Goal: Transaction & Acquisition: Obtain resource

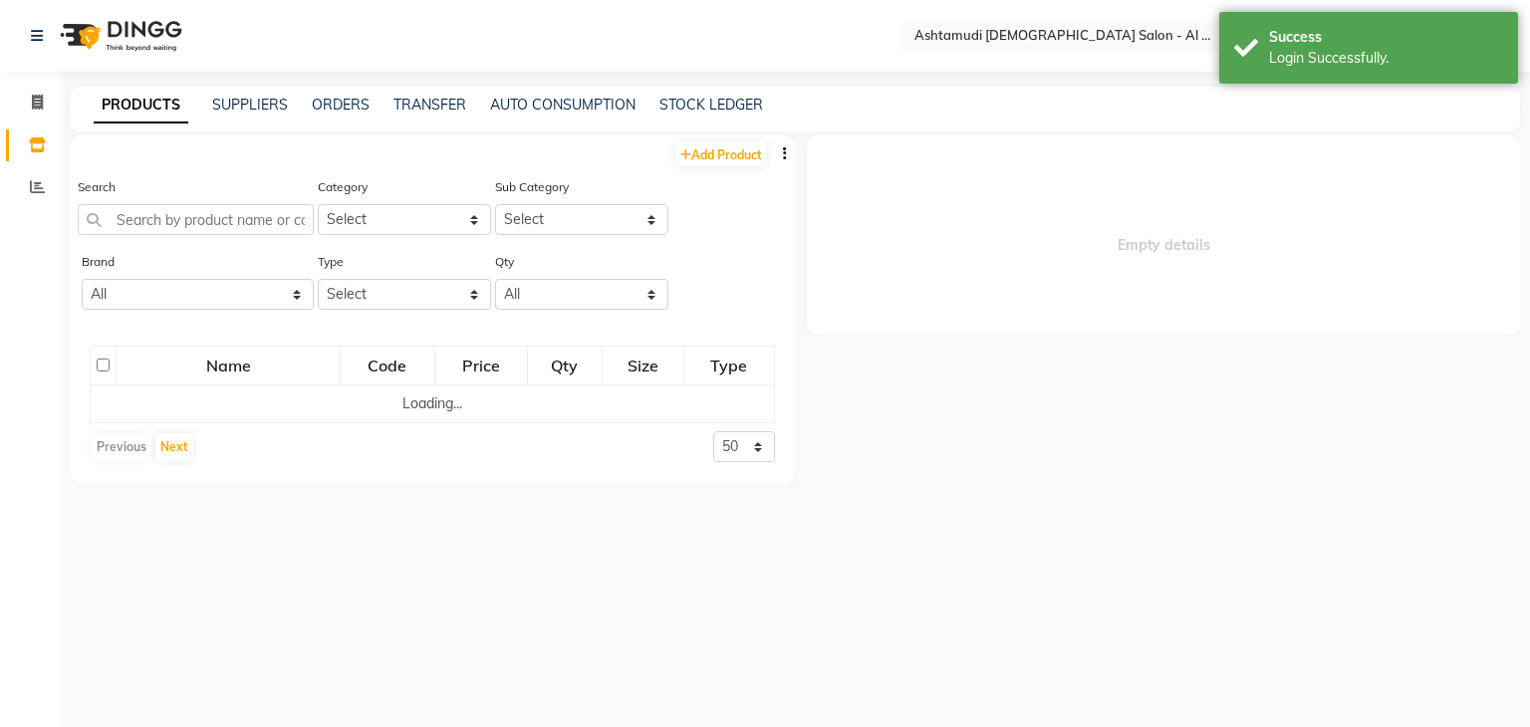
select select "en"
select select
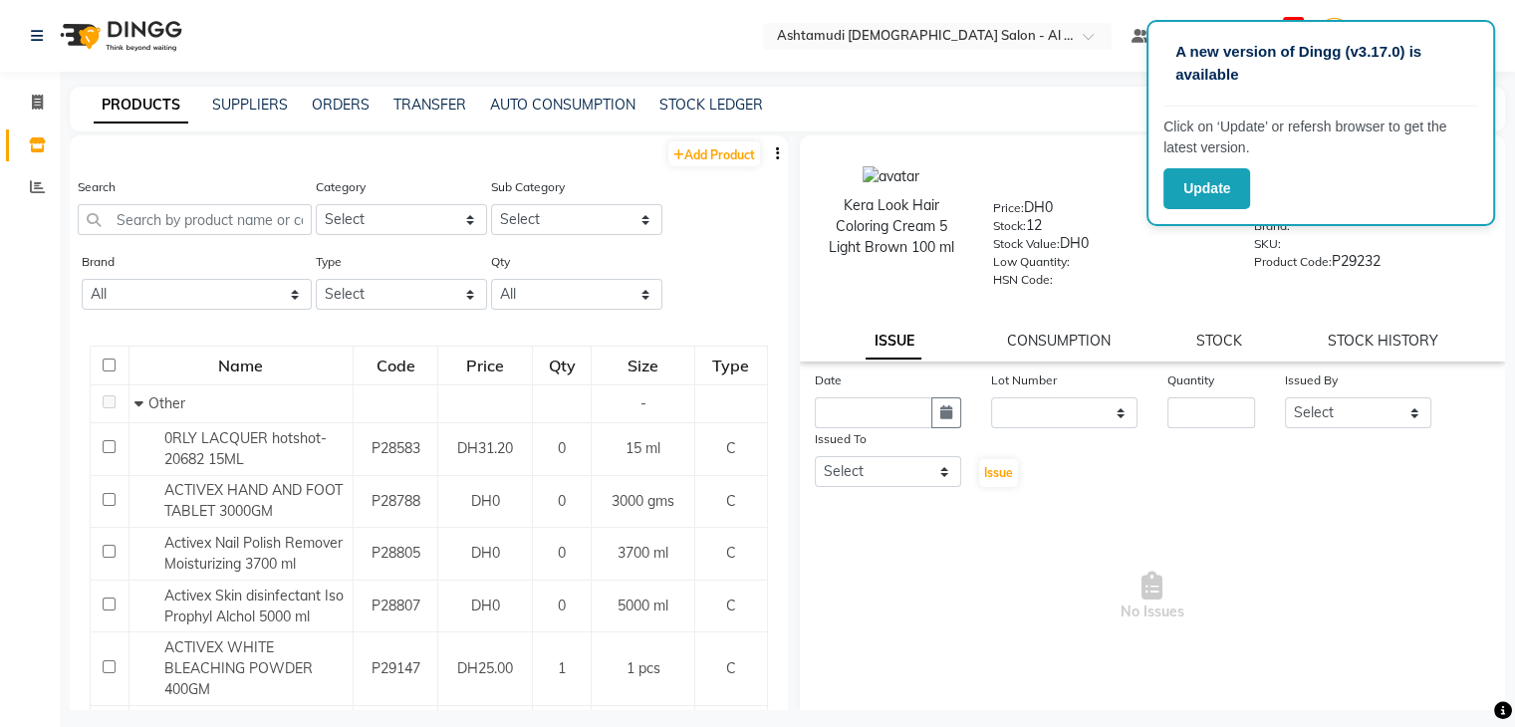
click at [1215, 504] on span "No Issues" at bounding box center [1153, 596] width 676 height 199
click at [940, 26] on div "× Ashtamudi Ladies Salon - Al Karama, Burjuman -Dubai" at bounding box center [927, 36] width 300 height 20
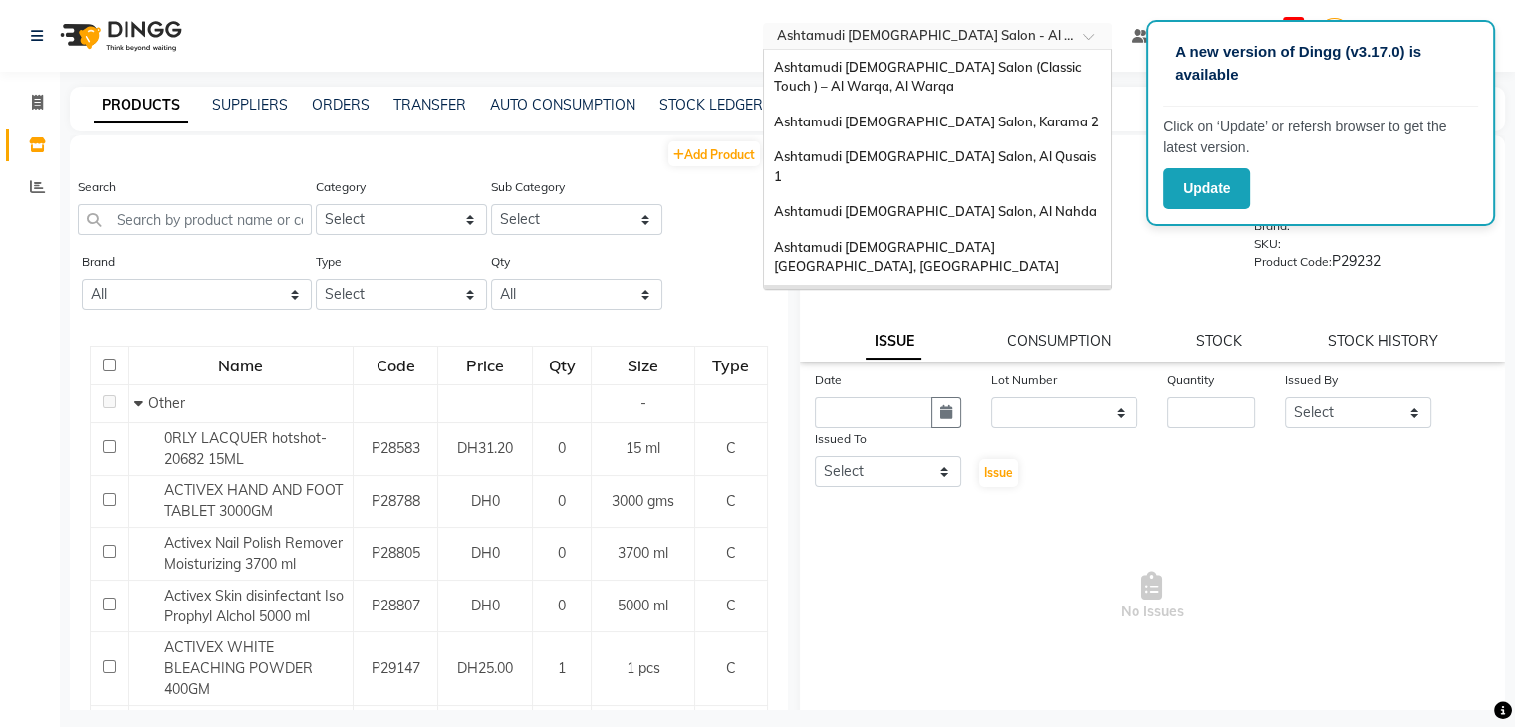
scroll to position [12, 0]
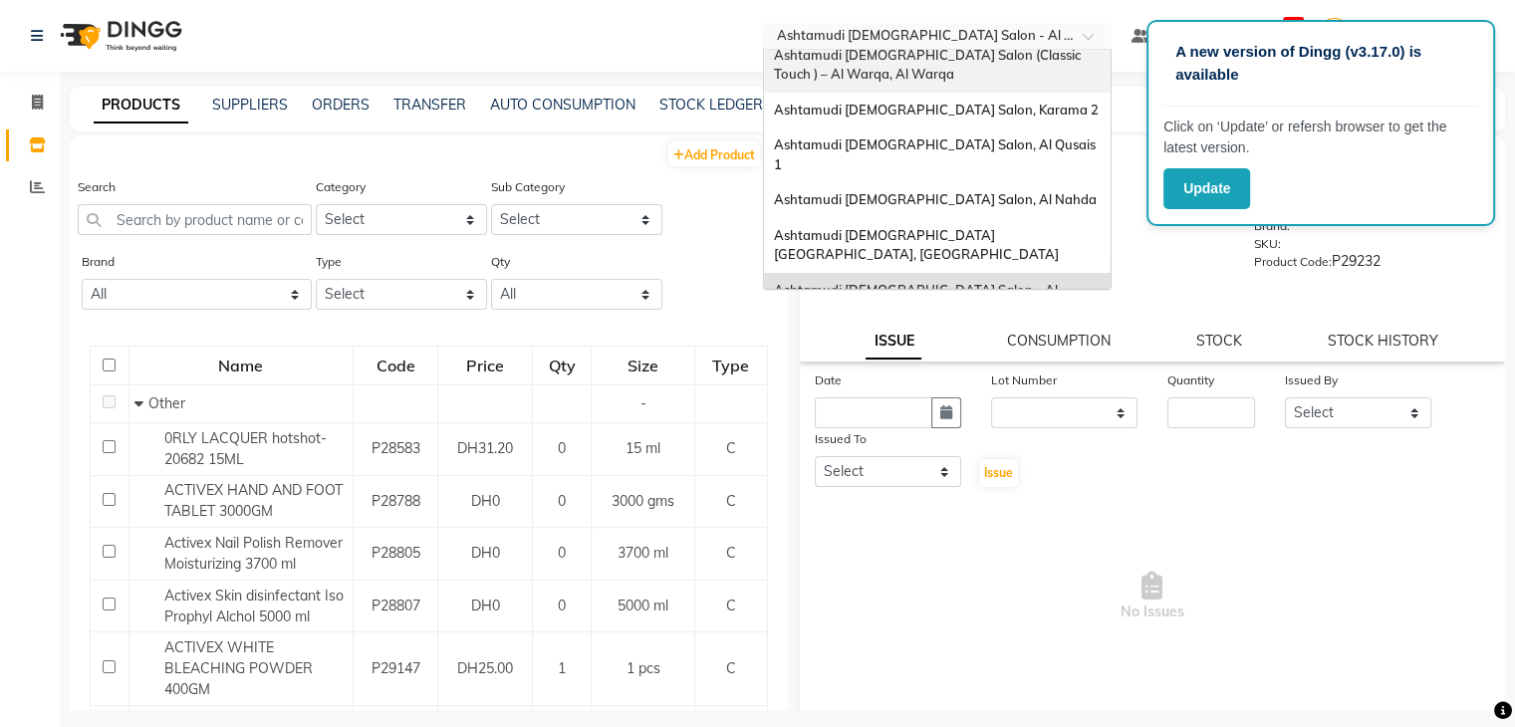
click at [940, 54] on span "Ashtamudi [DEMOGRAPHIC_DATA] Salon (Classic Touch ) – Al Warqa, Al Warqa" at bounding box center [929, 65] width 310 height 36
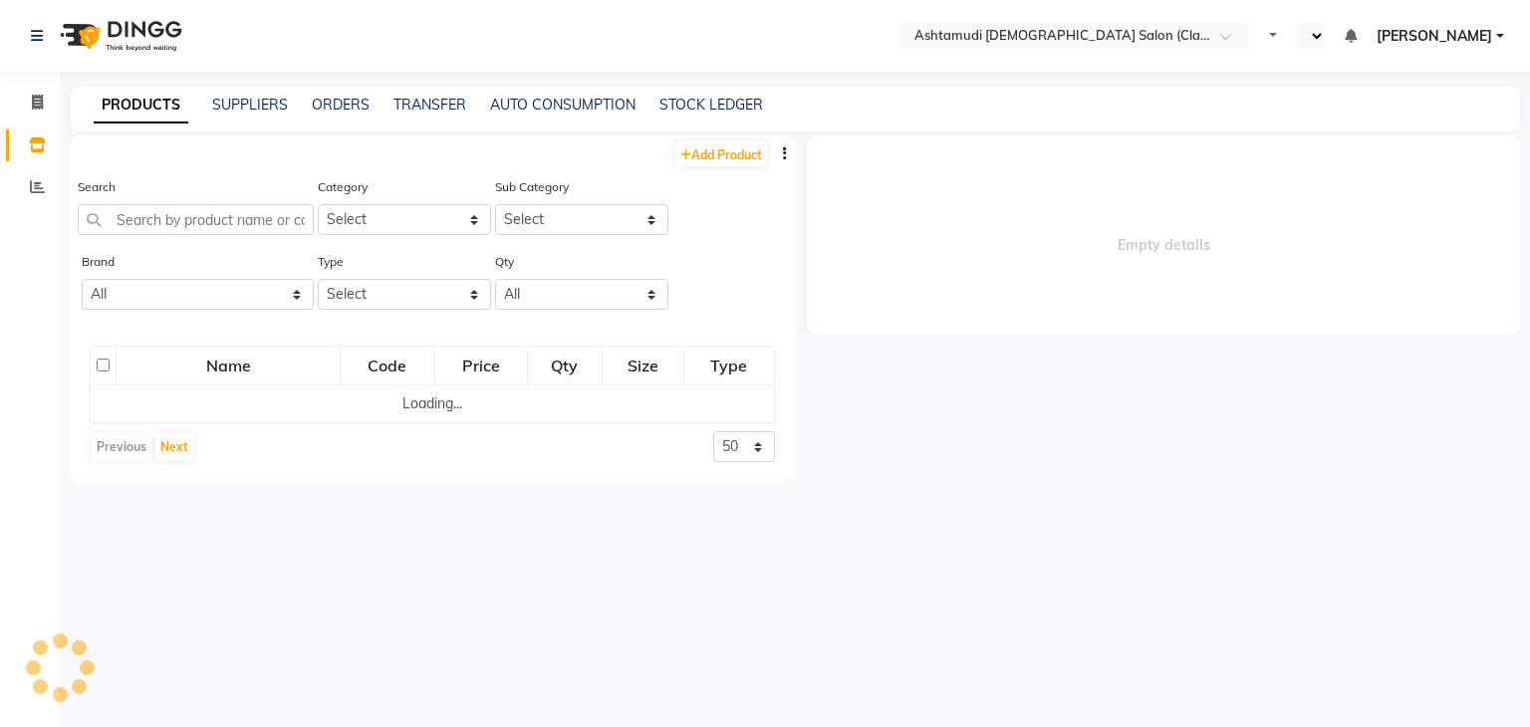
select select "en"
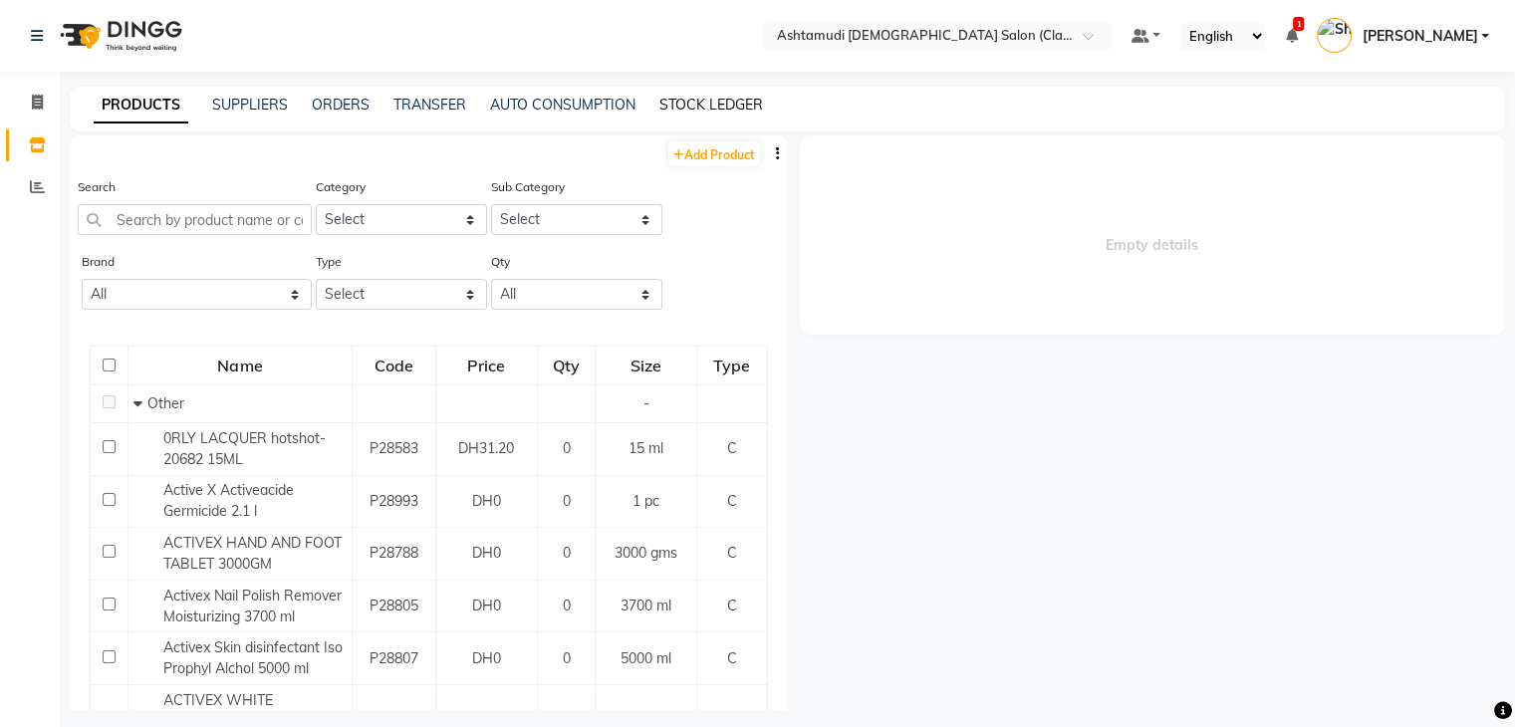
click at [683, 111] on link "STOCK LEDGER" at bounding box center [711, 105] width 104 height 18
select select "all"
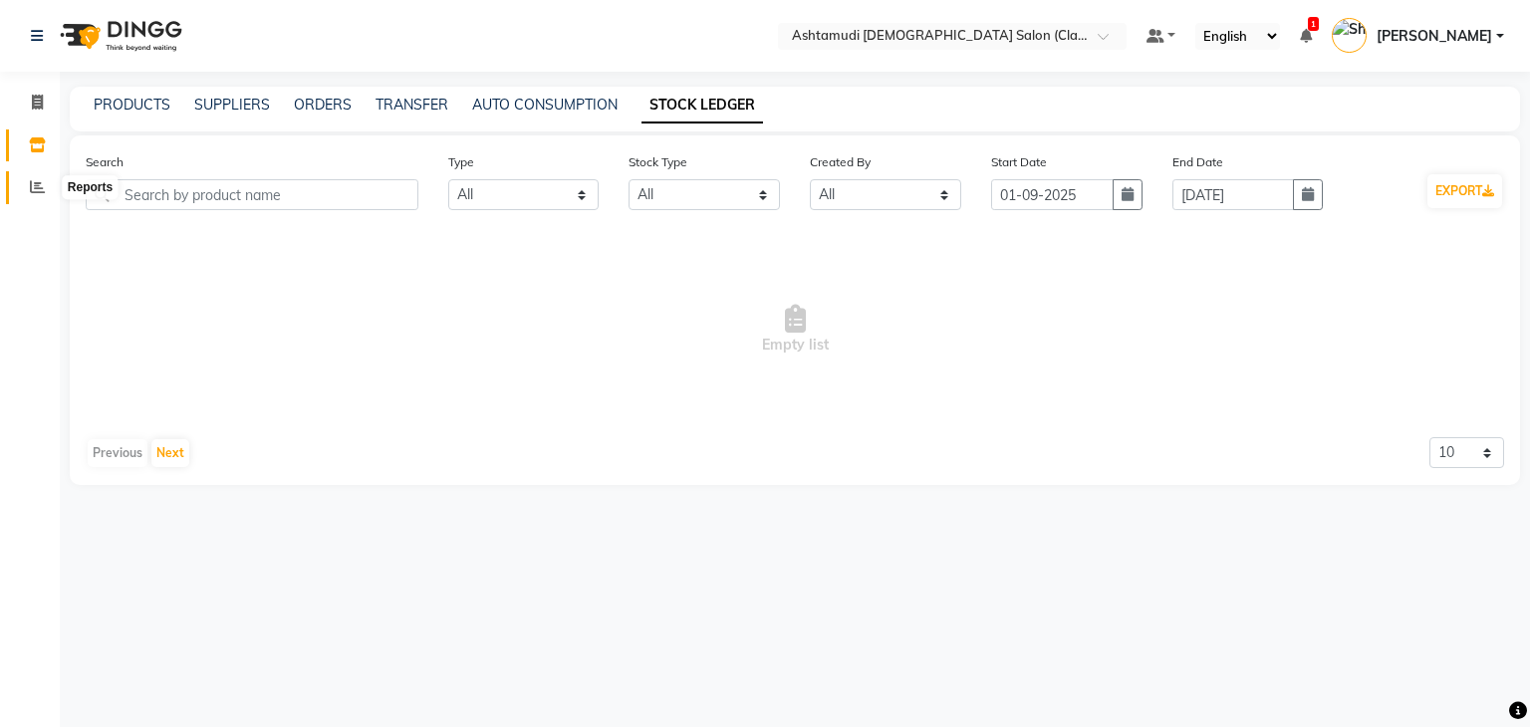
click at [39, 188] on icon at bounding box center [37, 186] width 15 height 15
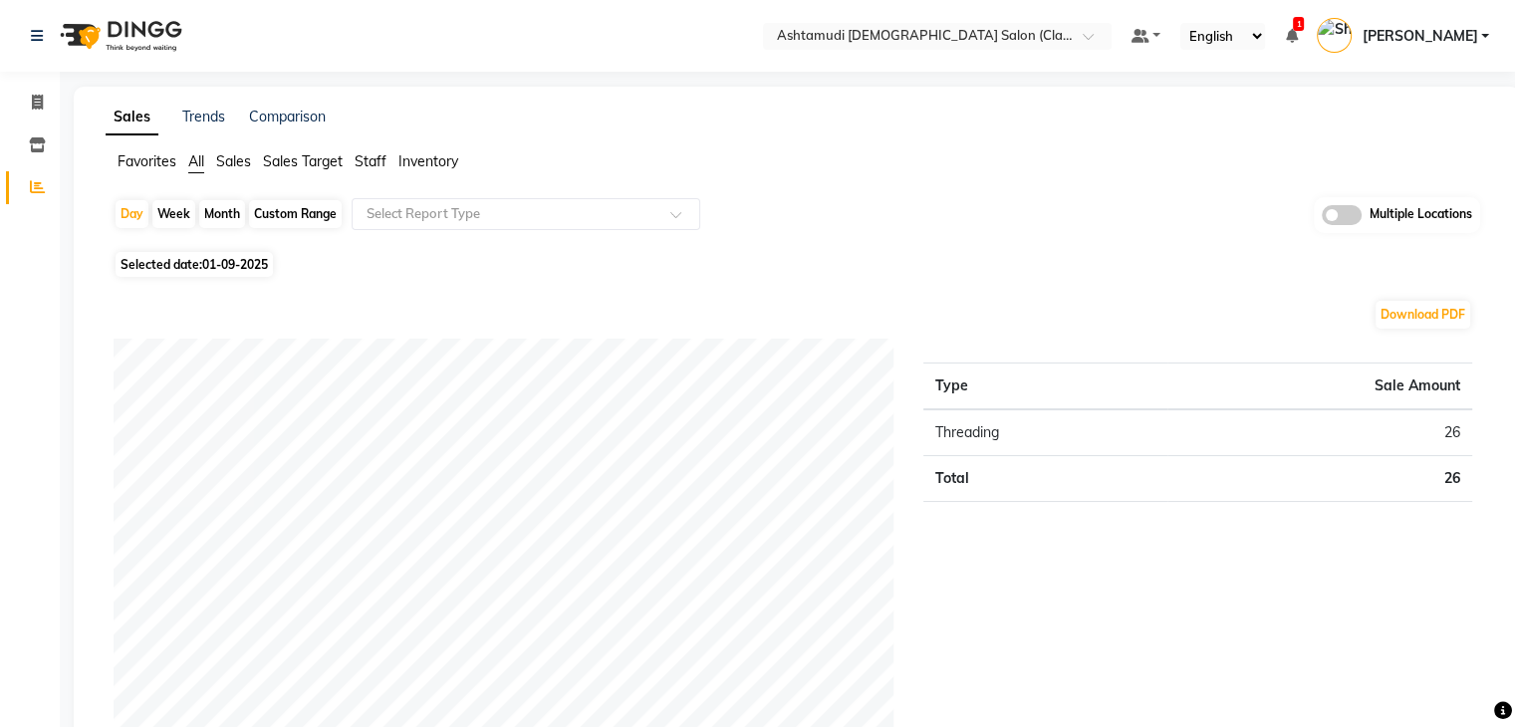
click at [431, 158] on span "Inventory" at bounding box center [428, 161] width 60 height 18
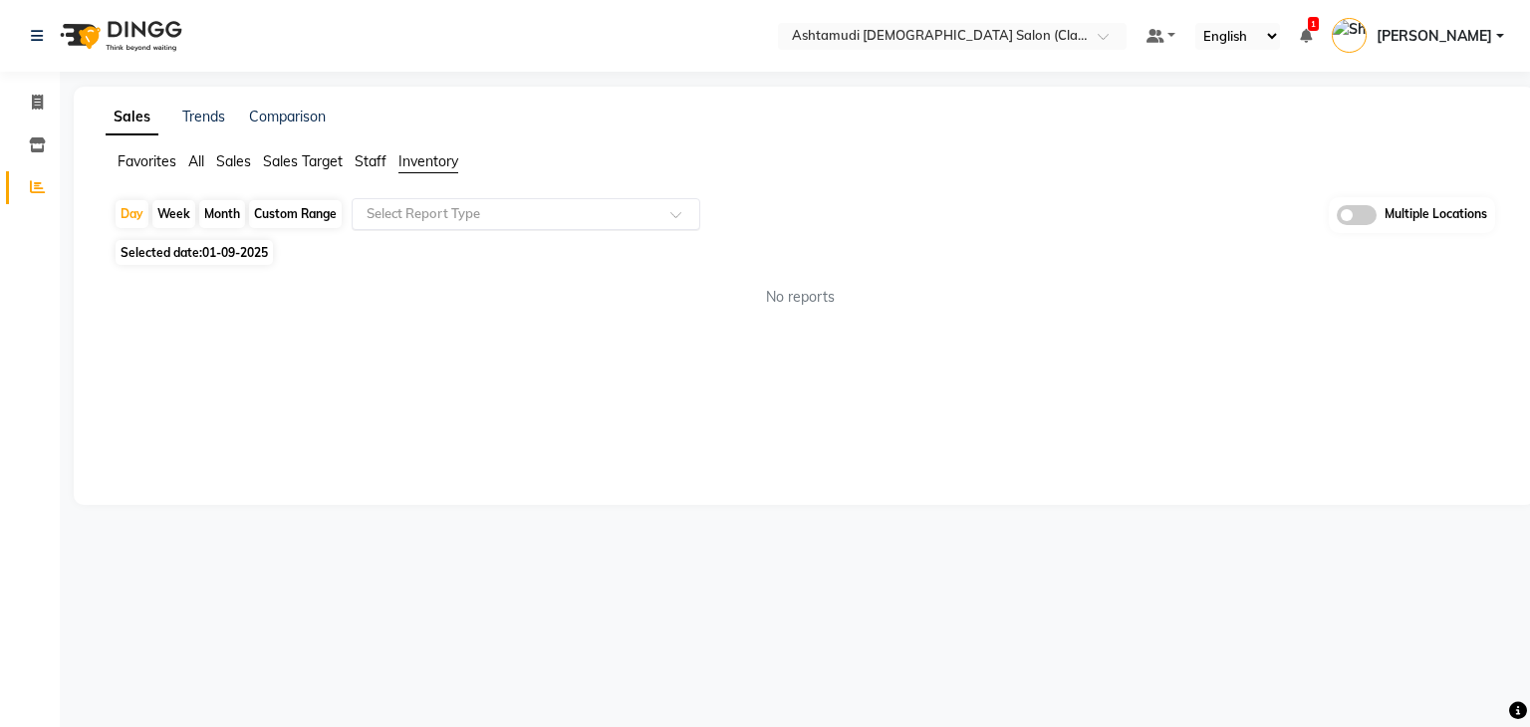
click at [442, 210] on input "text" at bounding box center [505, 214] width 287 height 20
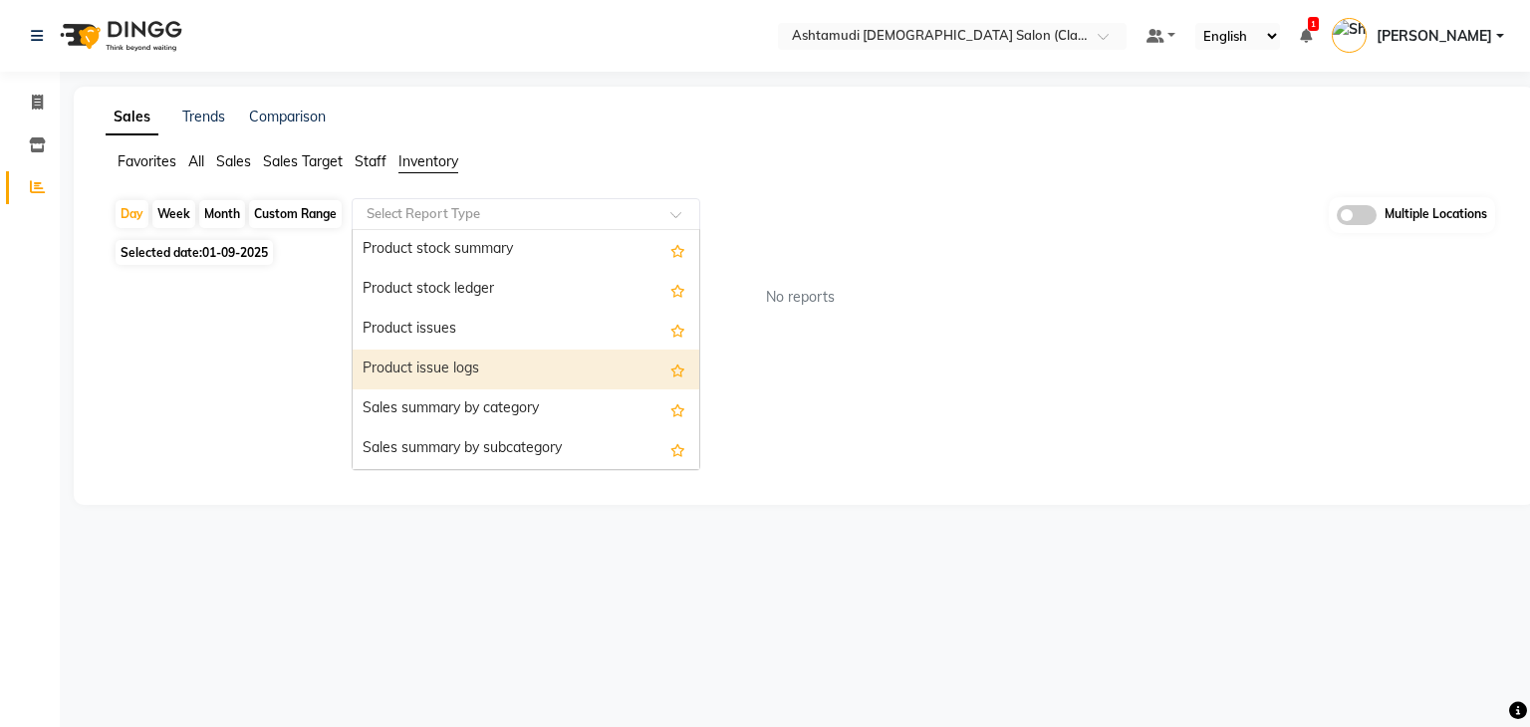
click at [471, 362] on div "Product issue logs" at bounding box center [526, 370] width 347 height 40
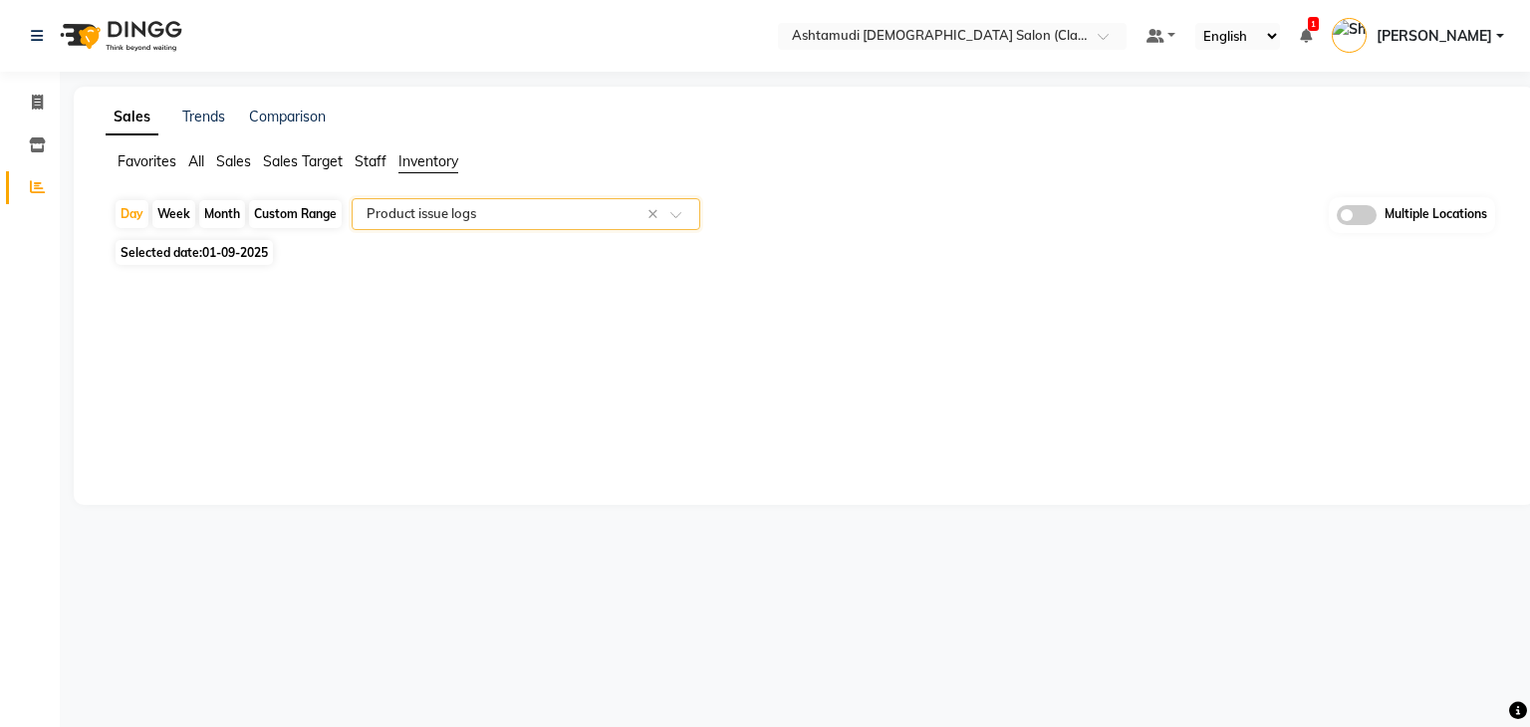
click at [192, 256] on span "Selected date: 01-09-2025" at bounding box center [194, 252] width 157 height 25
select select "9"
select select "2025"
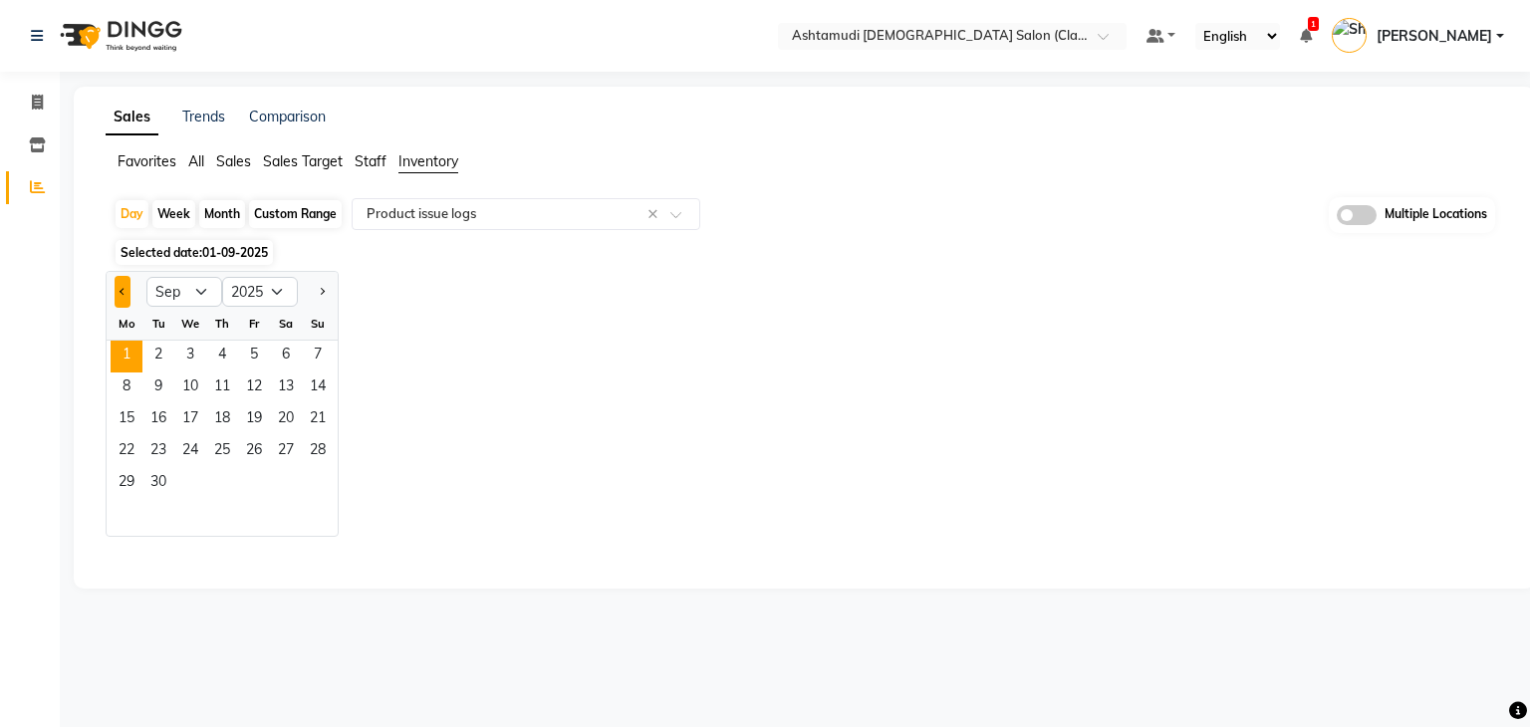
click at [116, 303] on button "Previous month" at bounding box center [123, 292] width 16 height 32
select select "8"
click at [320, 479] on span "31" at bounding box center [318, 484] width 32 height 32
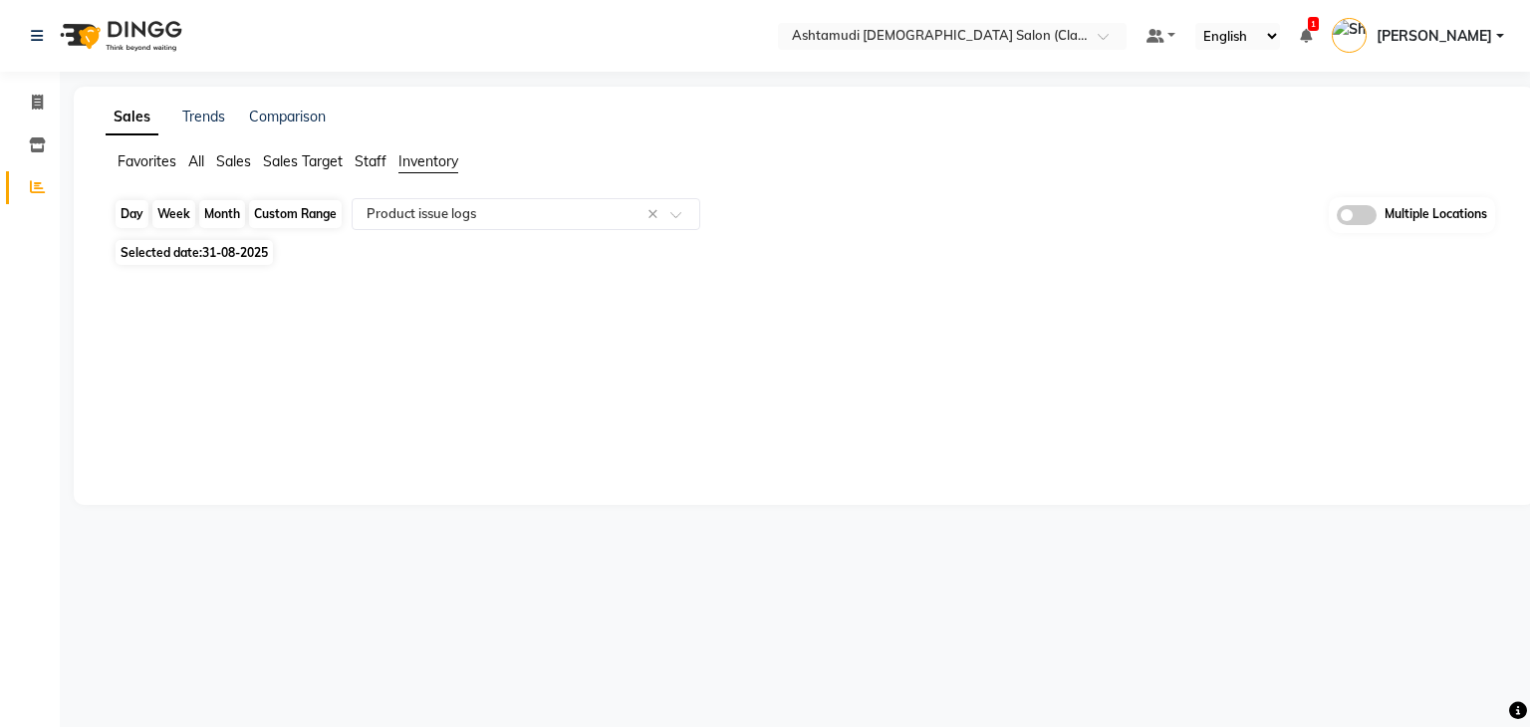
click at [135, 216] on div "Day" at bounding box center [132, 214] width 33 height 28
select select "8"
select select "2025"
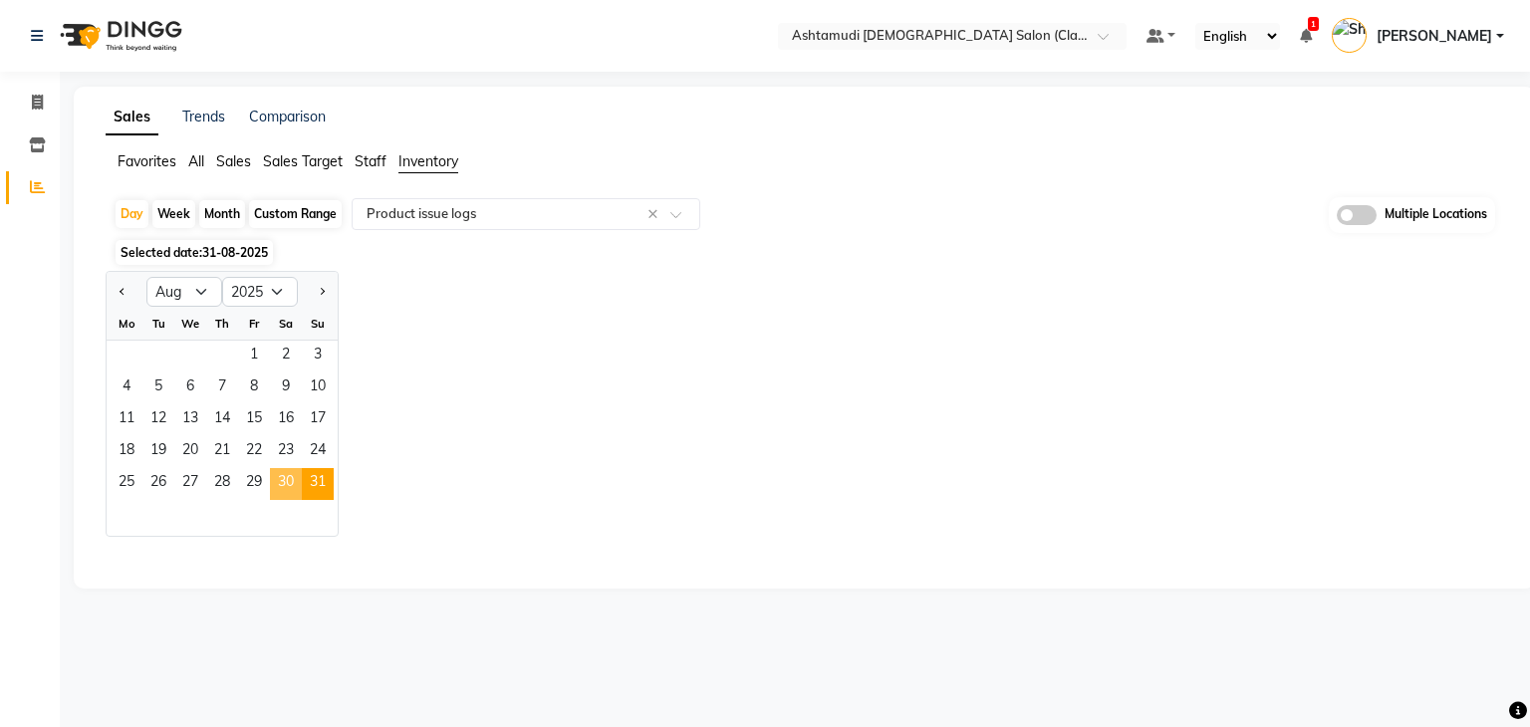
click at [271, 476] on span "30" at bounding box center [286, 484] width 32 height 32
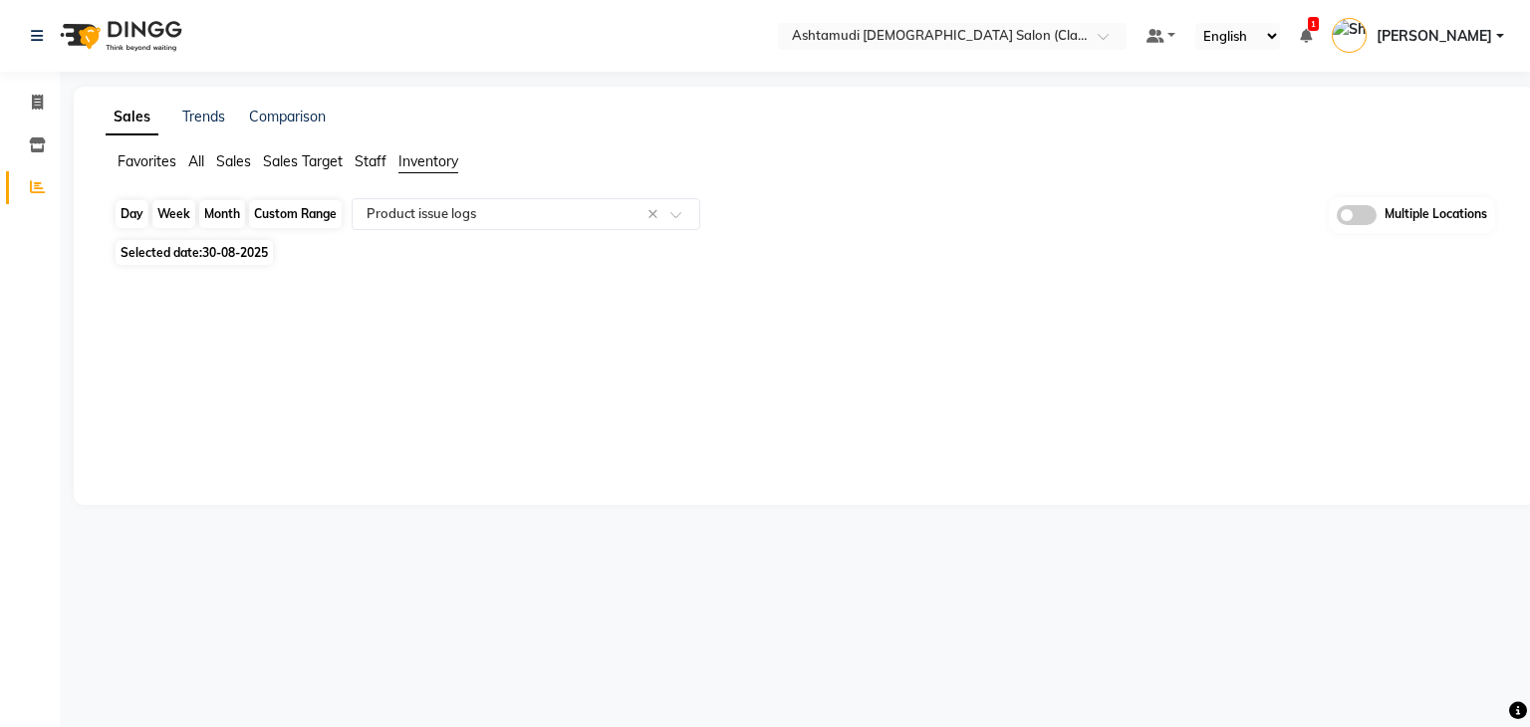
click at [140, 219] on div "Day" at bounding box center [132, 214] width 33 height 28
select select "8"
select select "2025"
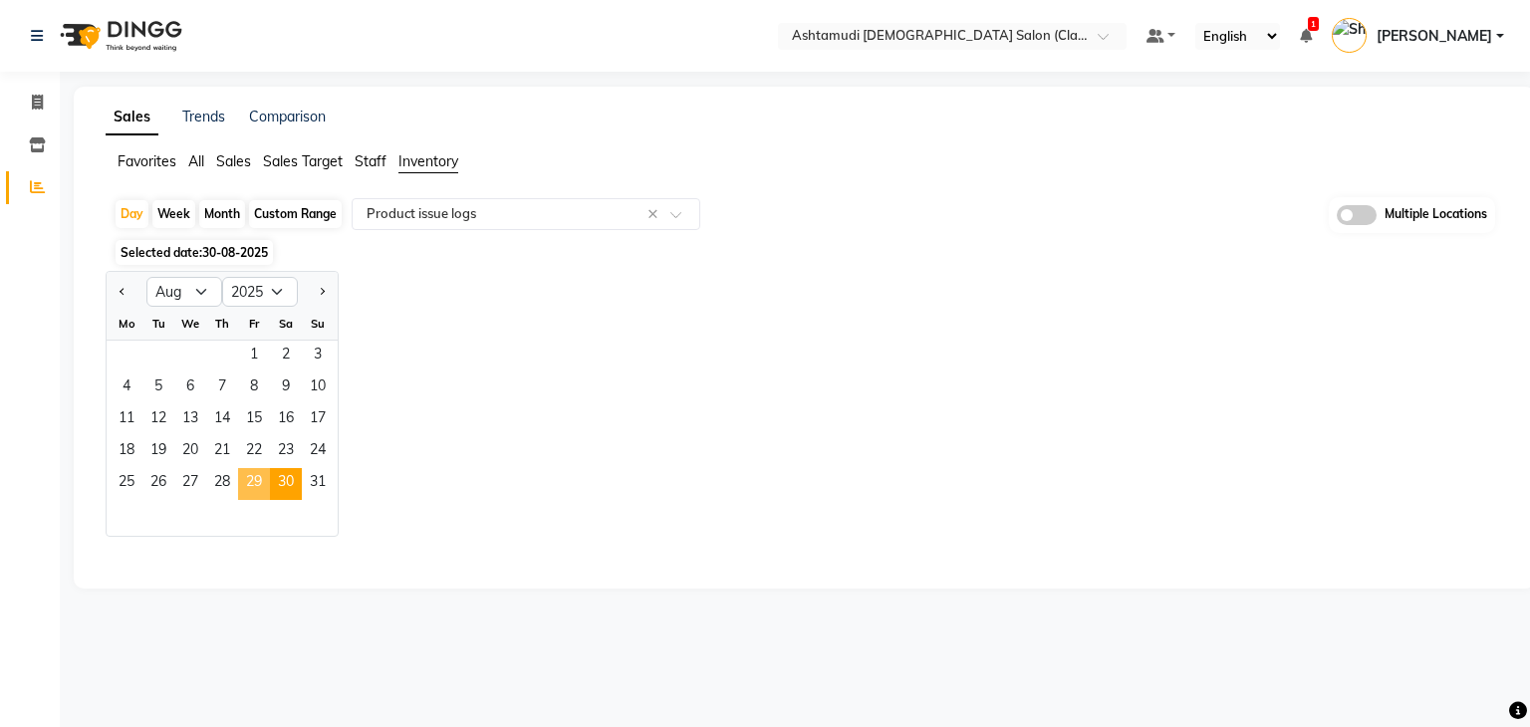
click at [255, 483] on span "29" at bounding box center [254, 484] width 32 height 32
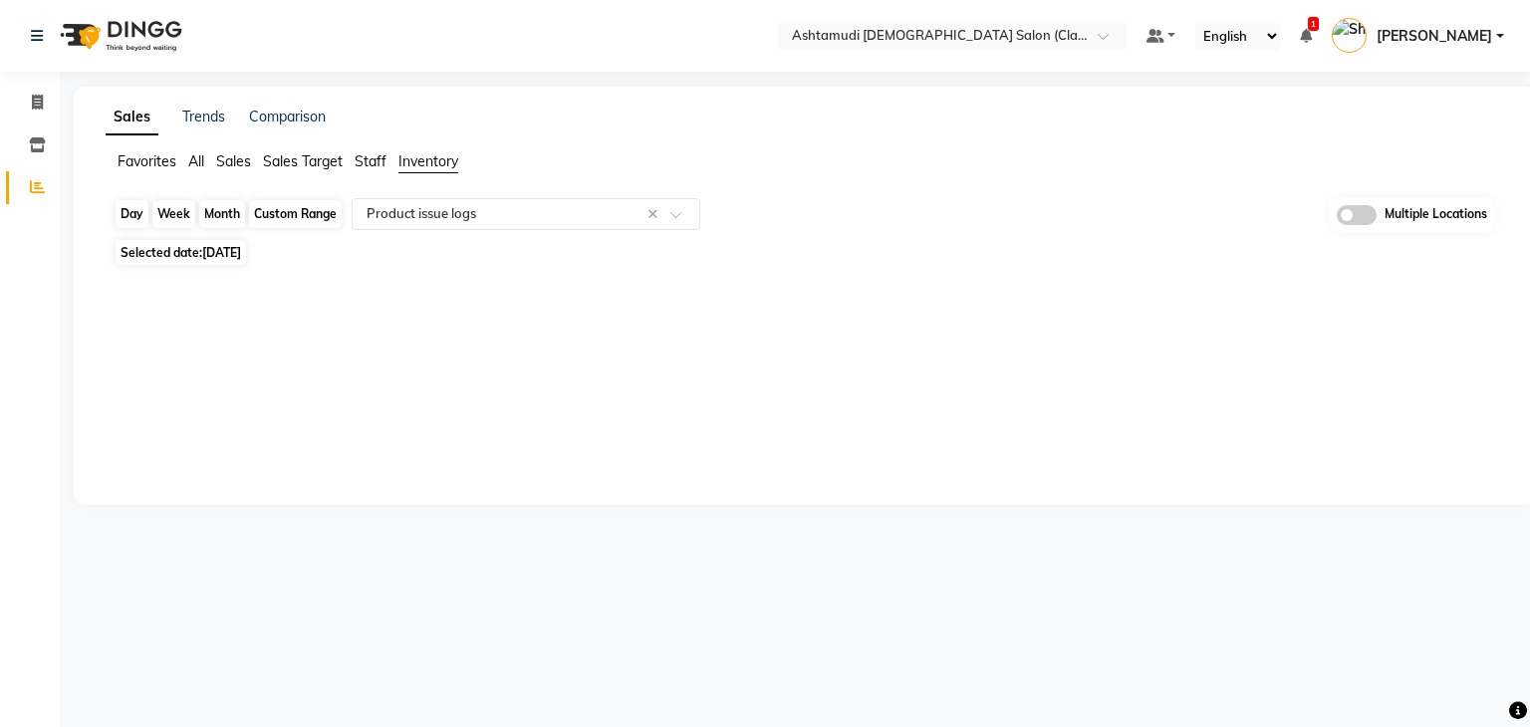
click at [127, 215] on div "Day" at bounding box center [132, 214] width 33 height 28
select select "8"
select select "2025"
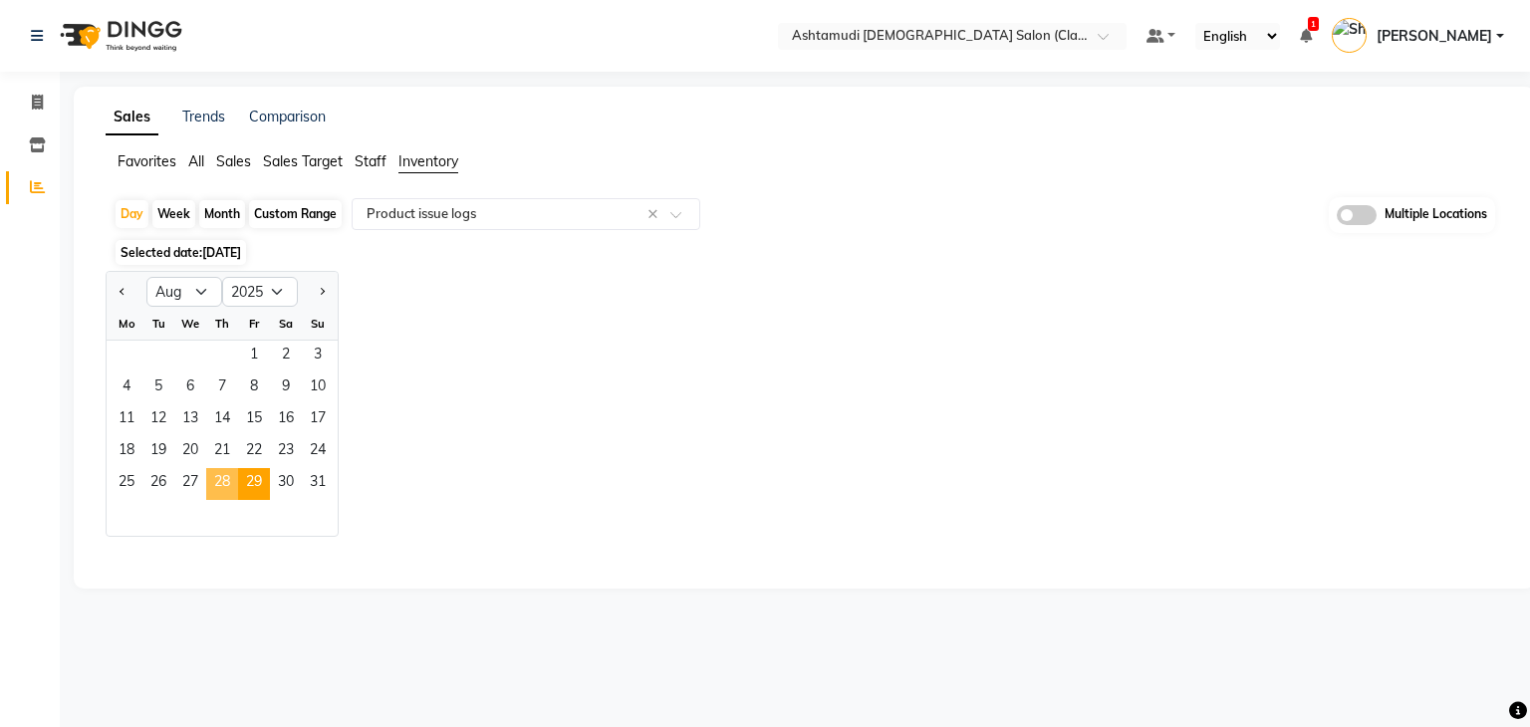
click at [214, 486] on span "28" at bounding box center [222, 484] width 32 height 32
select select "filtered_report"
select select "csv"
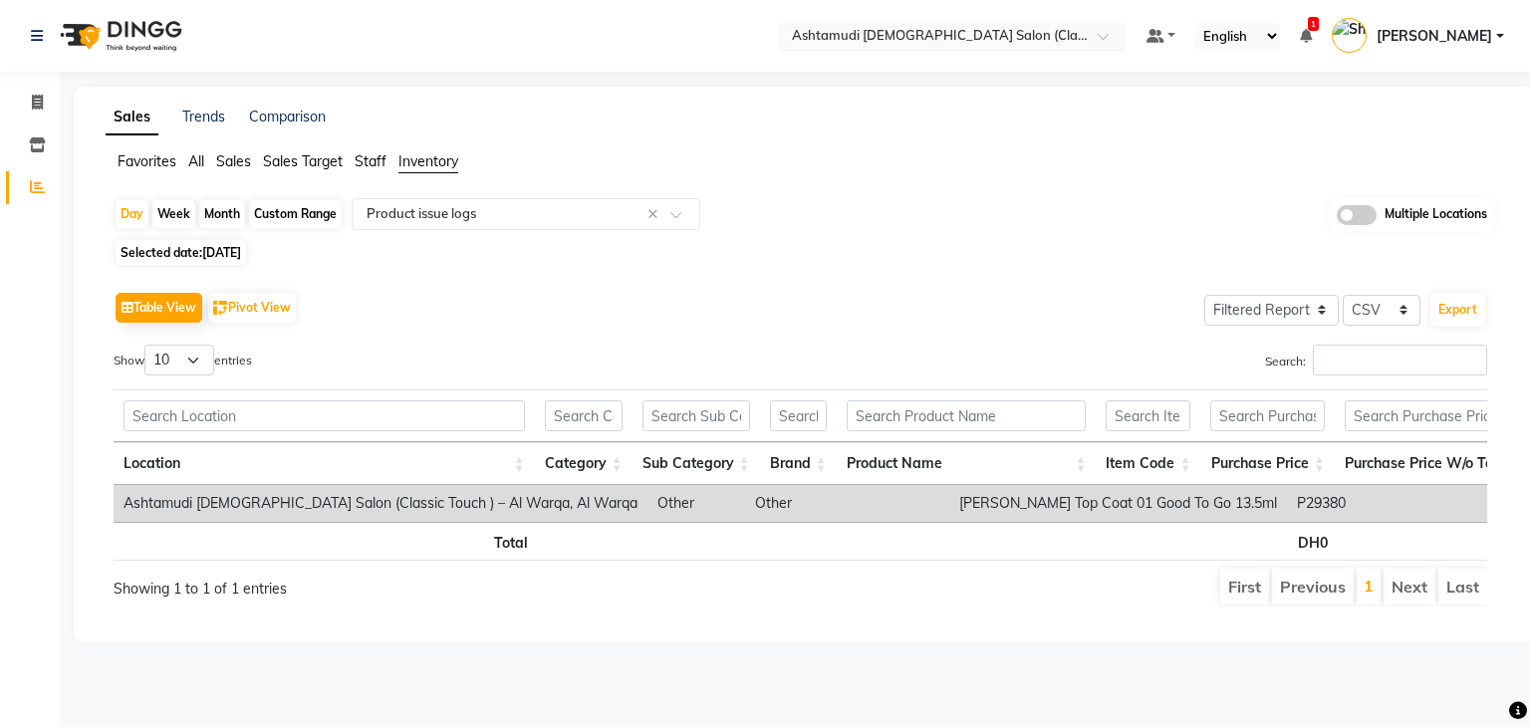
click at [1046, 35] on input "text" at bounding box center [932, 38] width 289 height 20
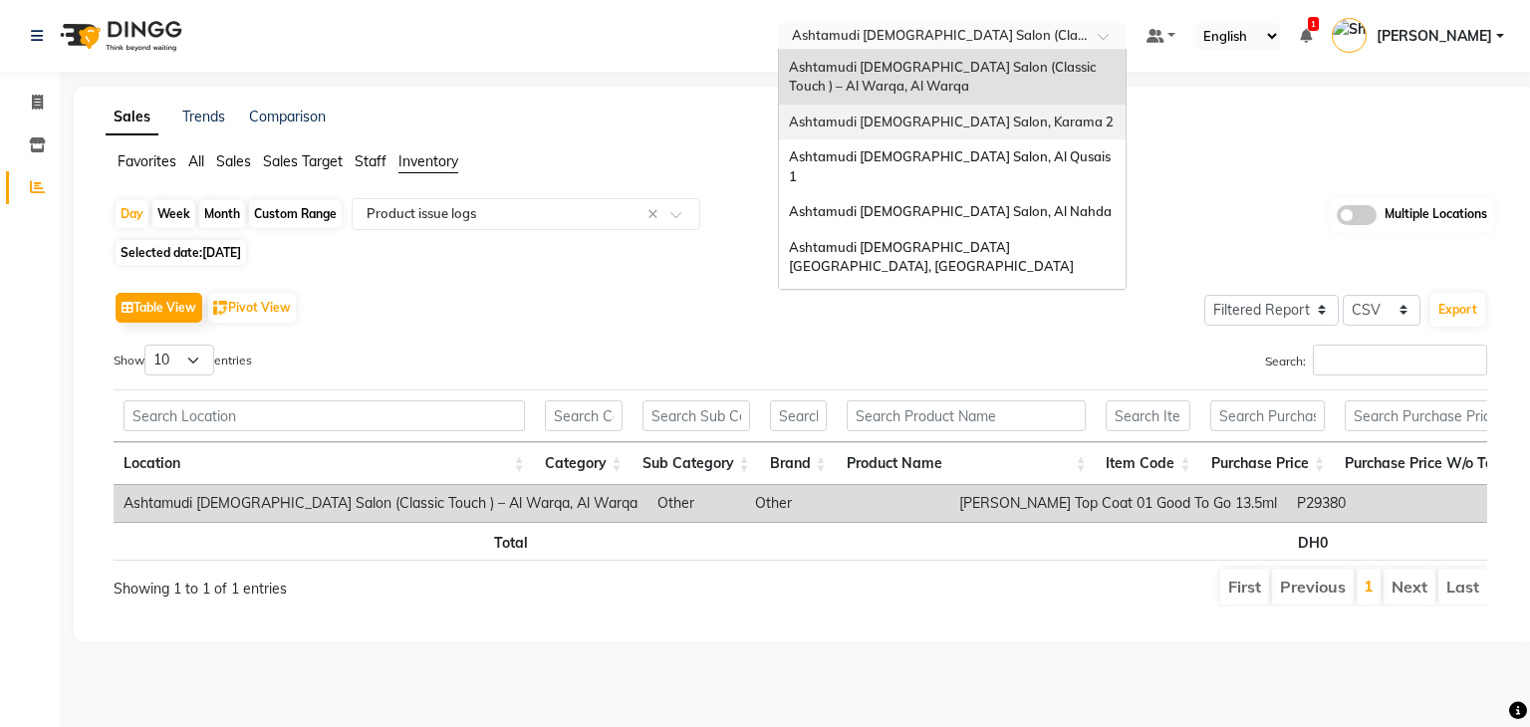
click at [1031, 122] on span "Ashtamudi Ladies Salon, Karama 2" at bounding box center [951, 122] width 325 height 16
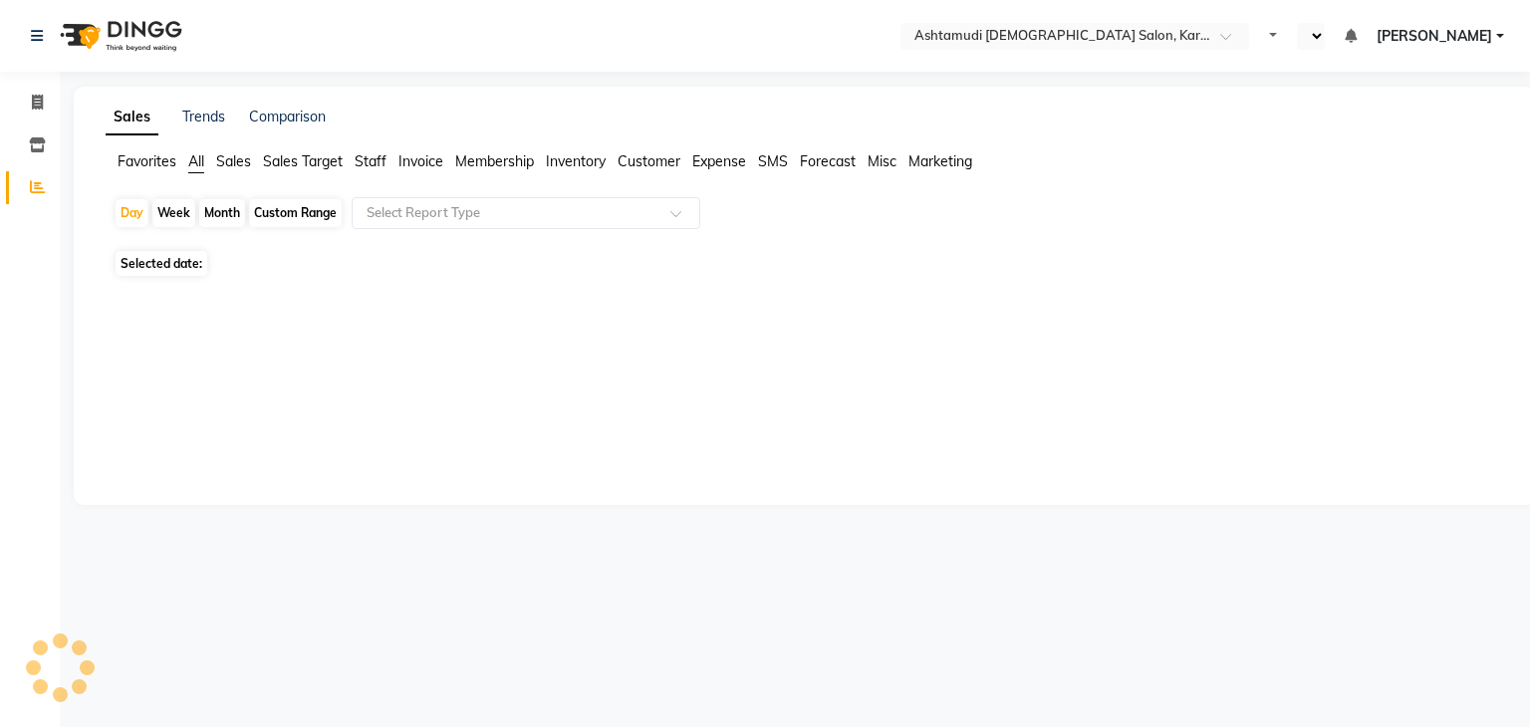
select select "en"
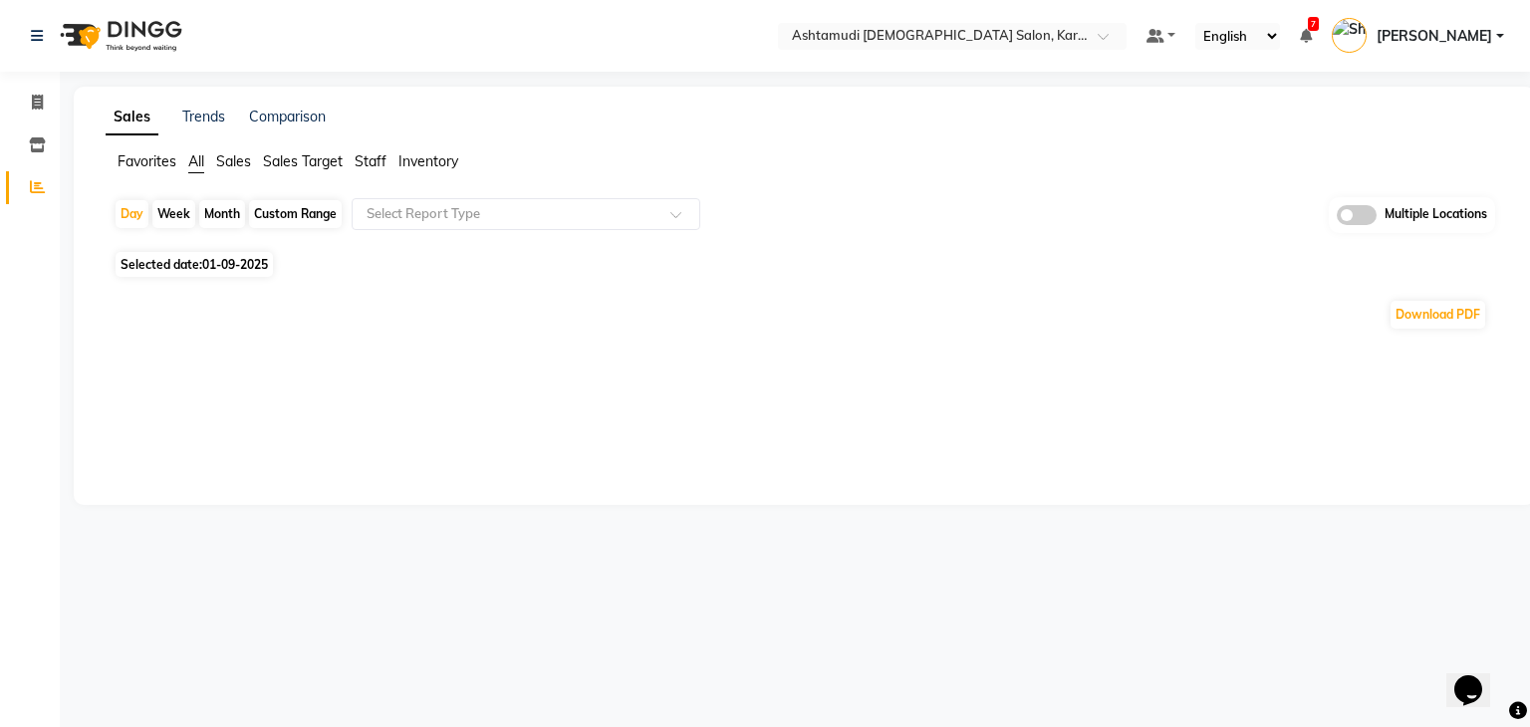
click at [443, 172] on ul "Favorites All Sales Sales Target Staff Inventory" at bounding box center [804, 162] width 1397 height 22
click at [438, 167] on span "Inventory" at bounding box center [428, 161] width 60 height 18
click at [446, 212] on input "text" at bounding box center [505, 214] width 287 height 20
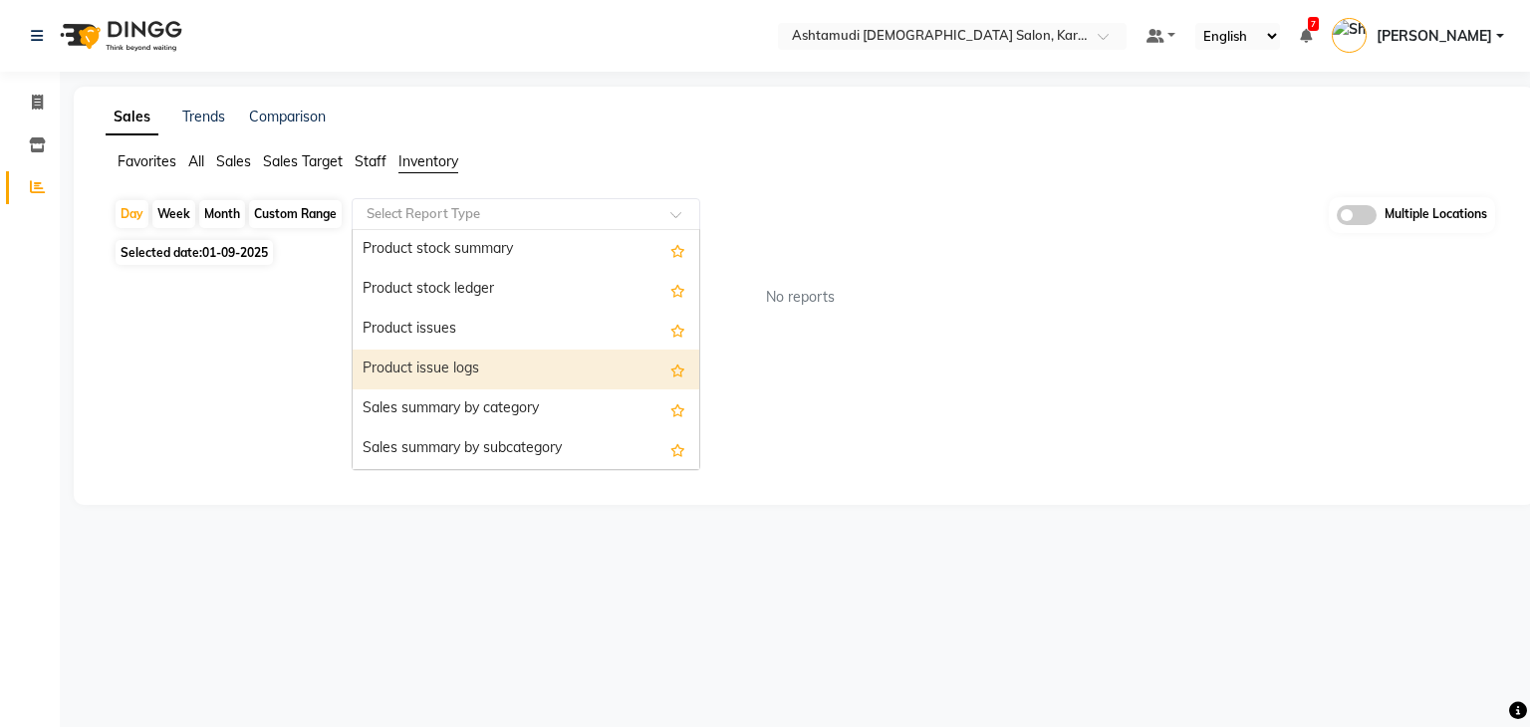
click at [472, 358] on div "Product issue logs" at bounding box center [526, 370] width 347 height 40
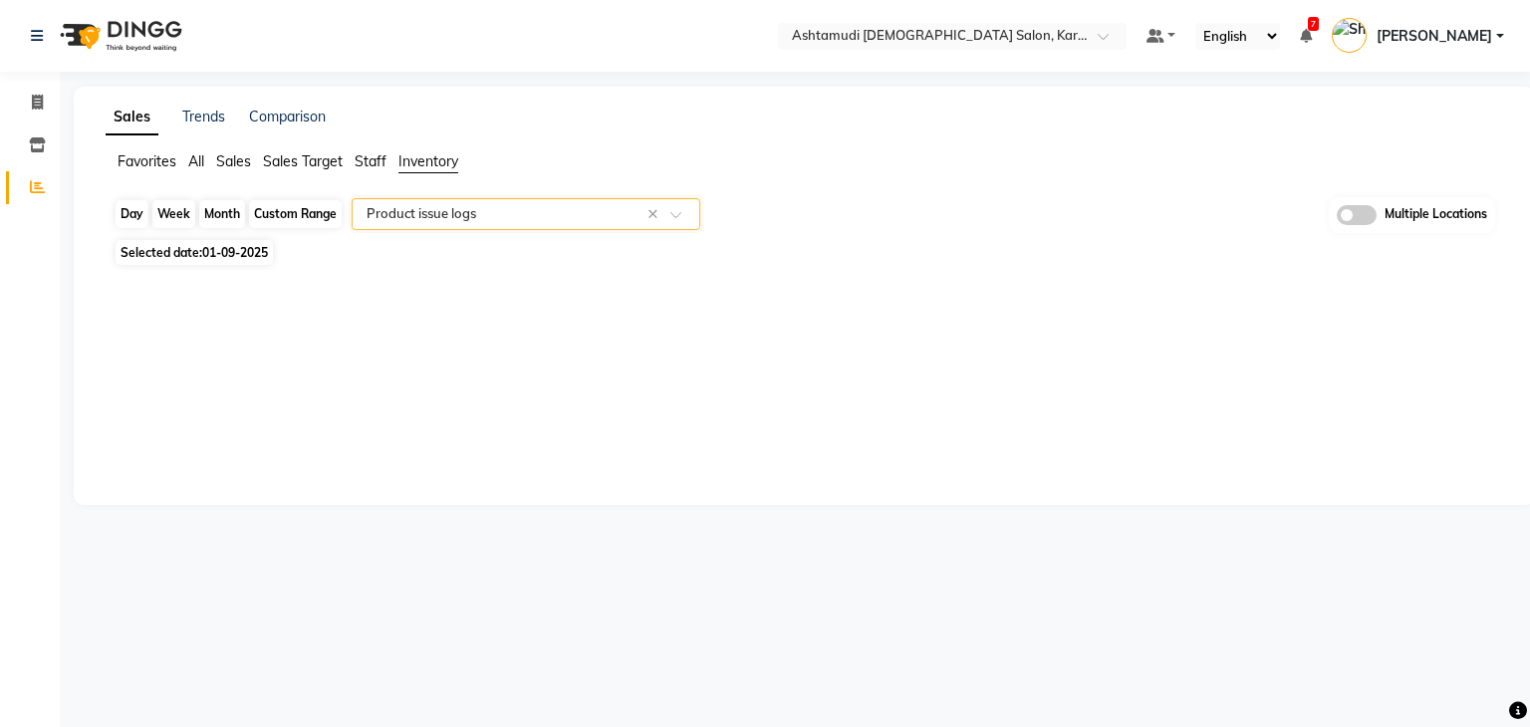
click at [127, 218] on div "Day" at bounding box center [132, 214] width 33 height 28
select select "9"
select select "2025"
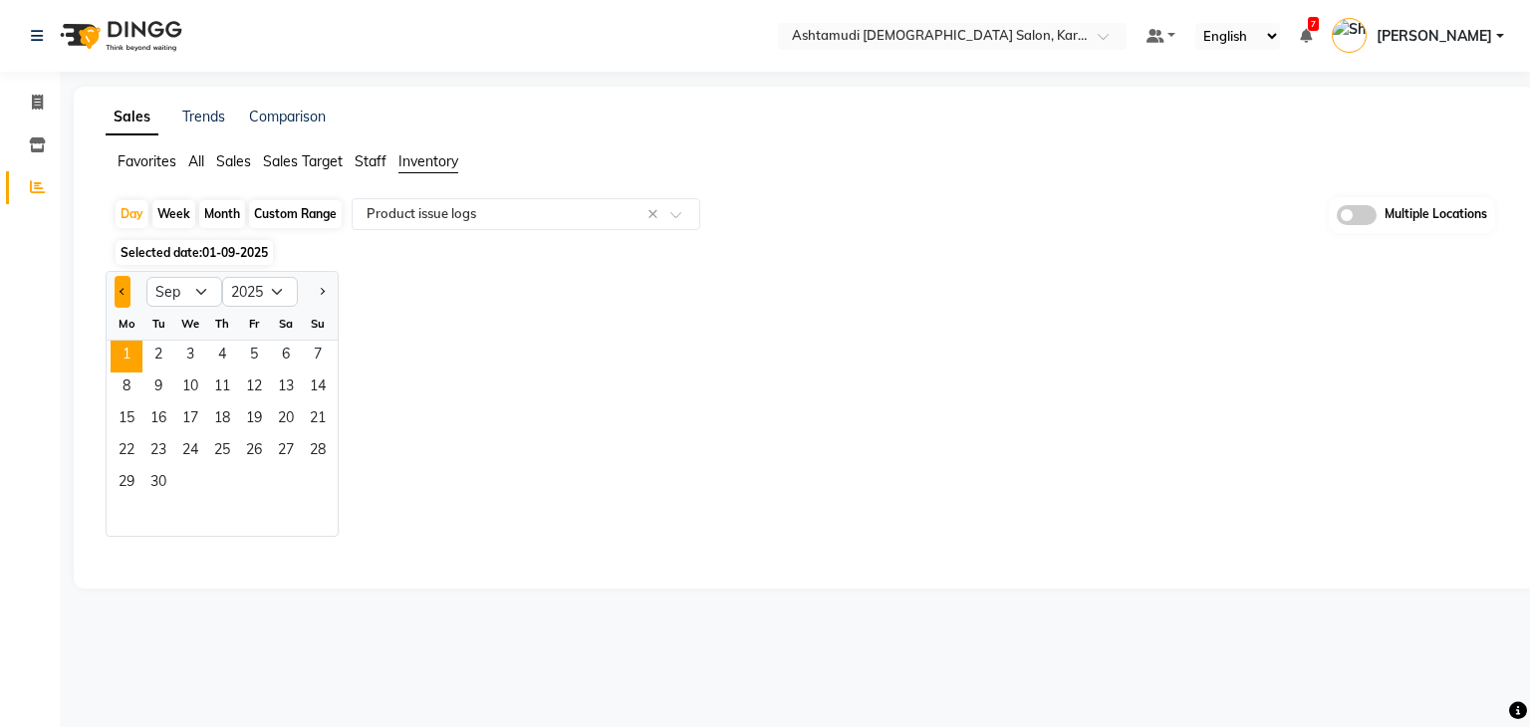
click at [117, 285] on button "Previous month" at bounding box center [123, 292] width 16 height 32
select select "8"
click at [314, 477] on span "31" at bounding box center [318, 484] width 32 height 32
select select "filtered_report"
select select "csv"
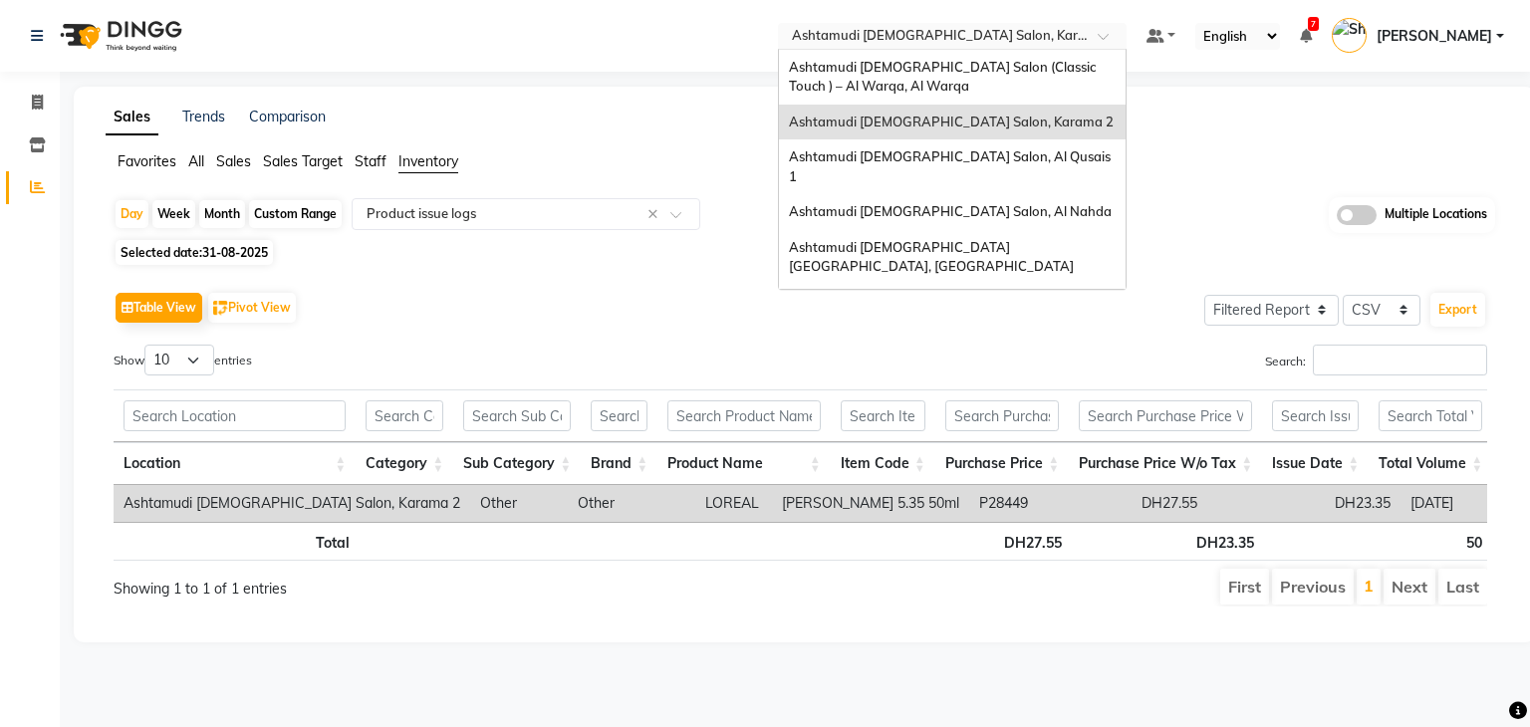
click at [912, 33] on input "text" at bounding box center [932, 38] width 289 height 20
click at [932, 160] on span "Ashtamudi [DEMOGRAPHIC_DATA] Salon, Al Qusais 1" at bounding box center [951, 166] width 325 height 36
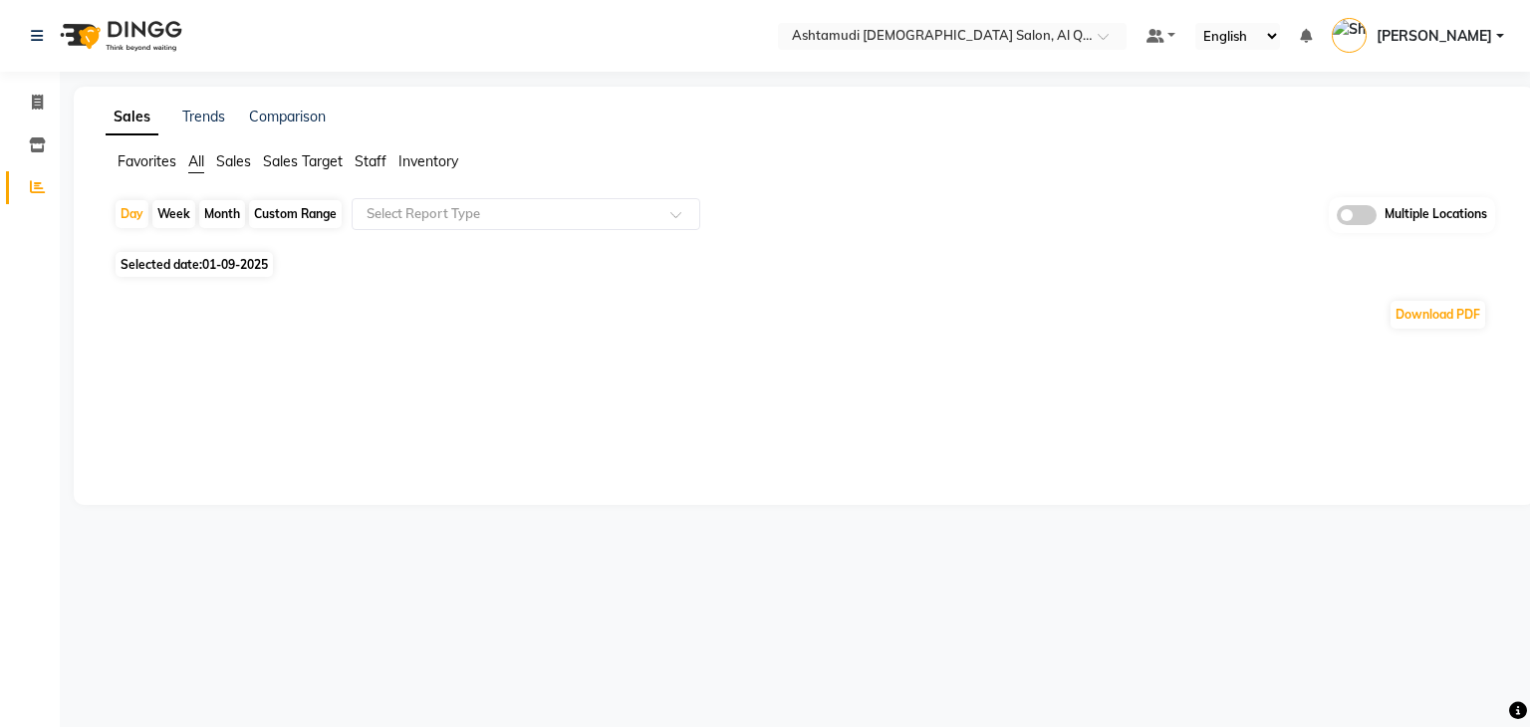
click at [426, 168] on span "Inventory" at bounding box center [428, 161] width 60 height 18
click at [419, 211] on input "text" at bounding box center [505, 214] width 287 height 20
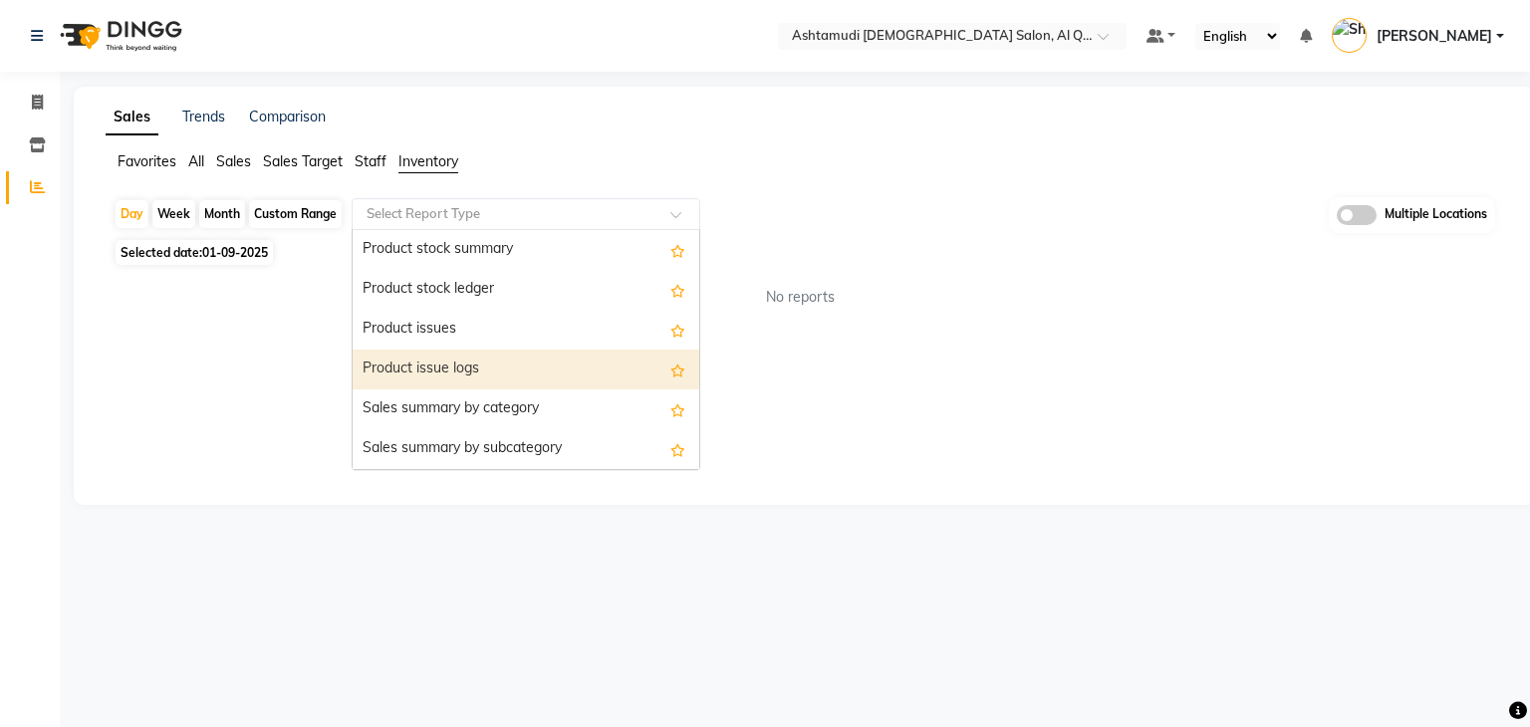
click at [457, 366] on div "Product issue logs" at bounding box center [526, 370] width 347 height 40
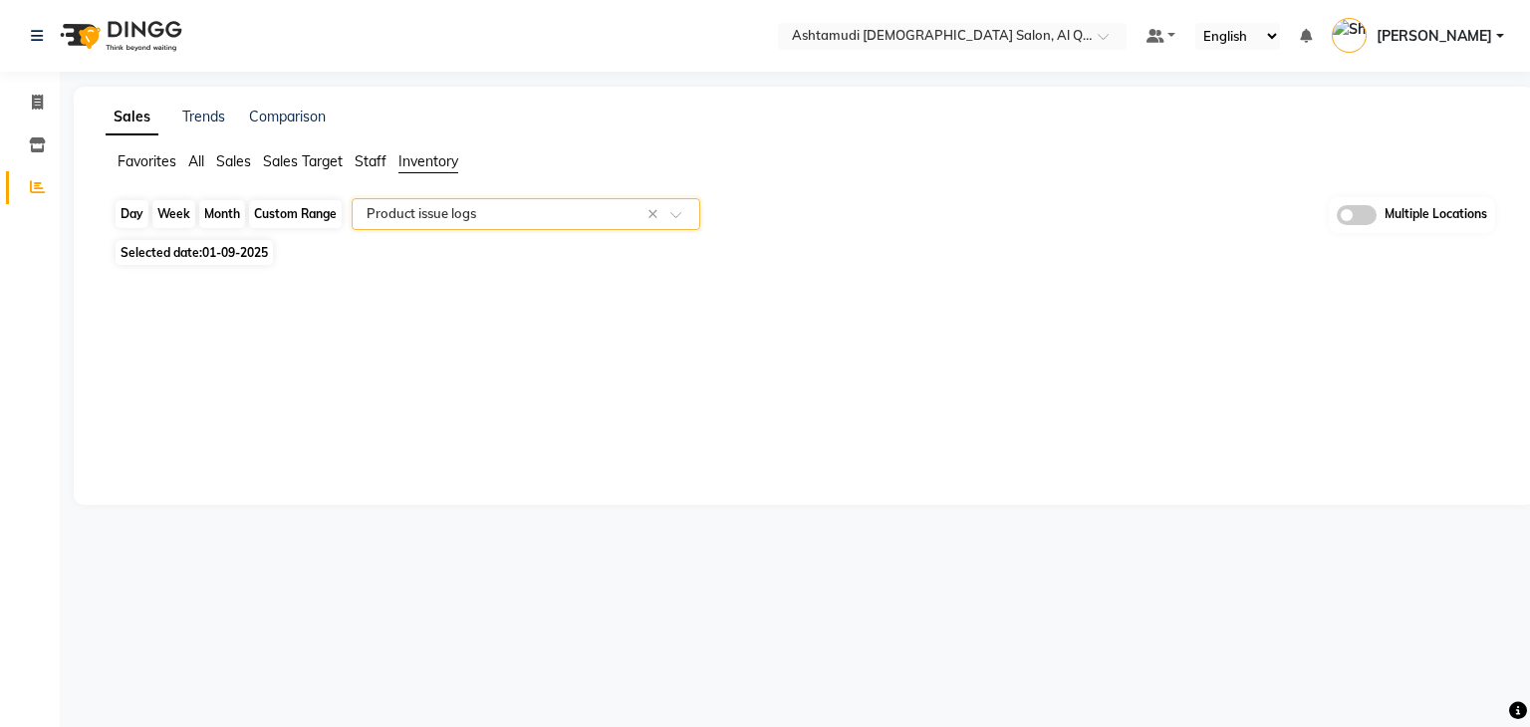
click at [127, 208] on div "Day" at bounding box center [132, 214] width 33 height 28
select select "9"
select select "2025"
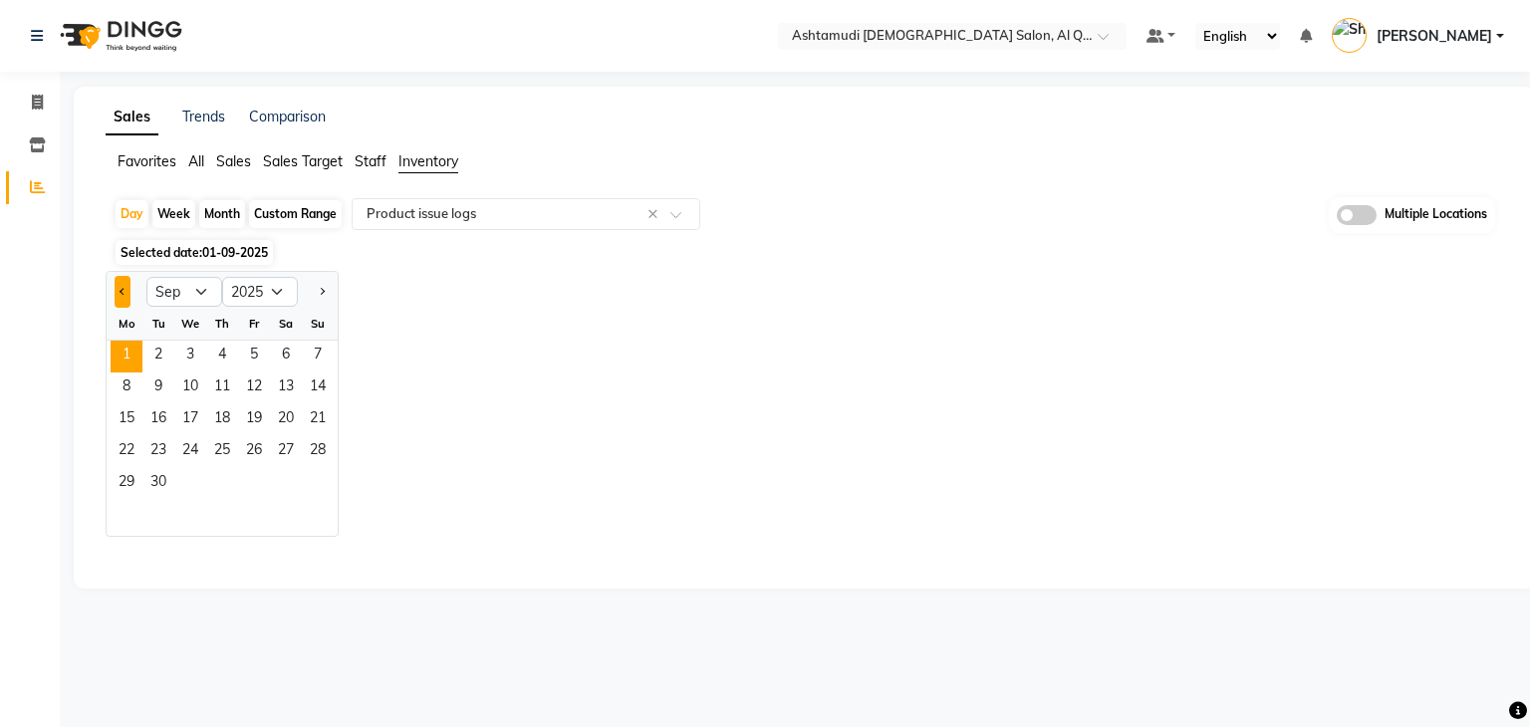
click at [119, 292] on span "Previous month" at bounding box center [122, 290] width 7 height 7
select select "8"
click at [311, 476] on span "31" at bounding box center [318, 484] width 32 height 32
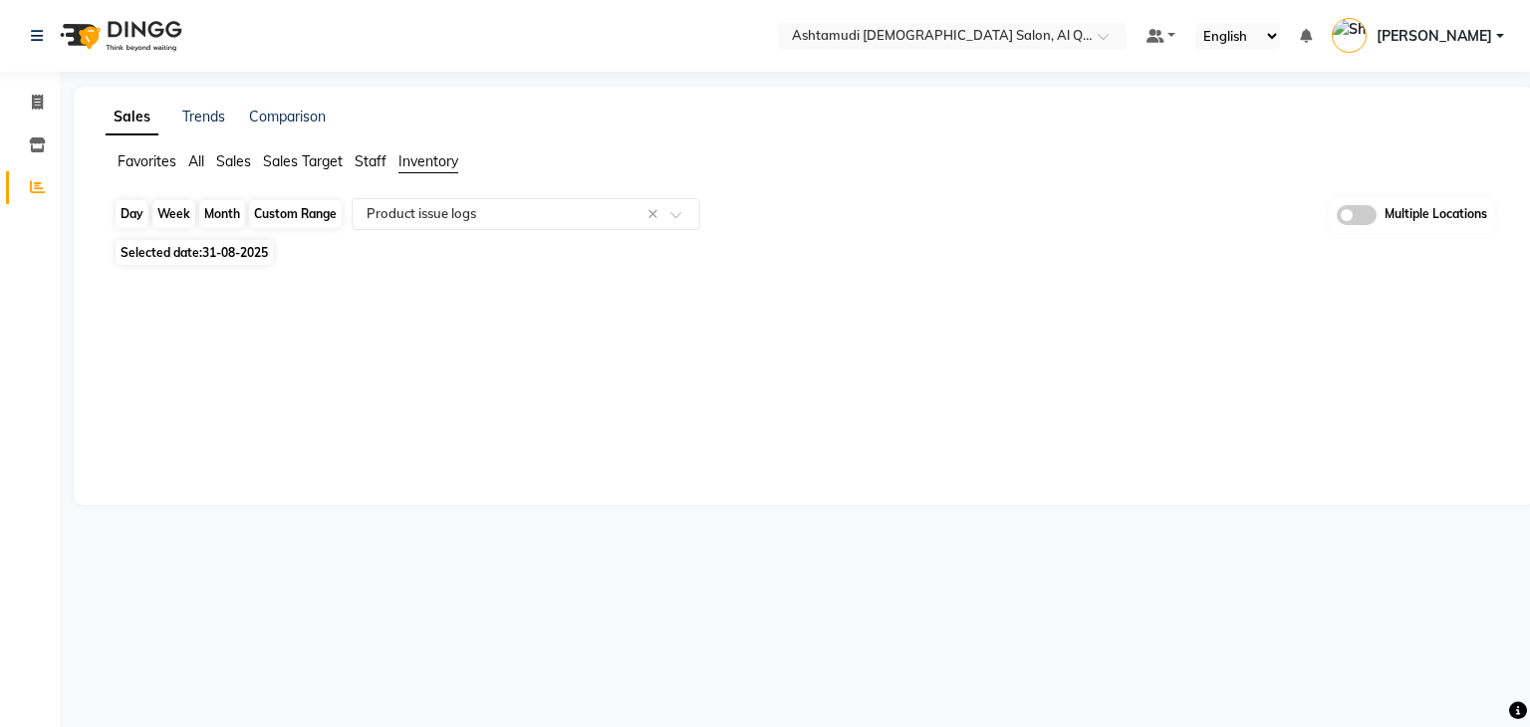
click at [122, 209] on div "Day" at bounding box center [132, 214] width 33 height 28
select select "8"
select select "2025"
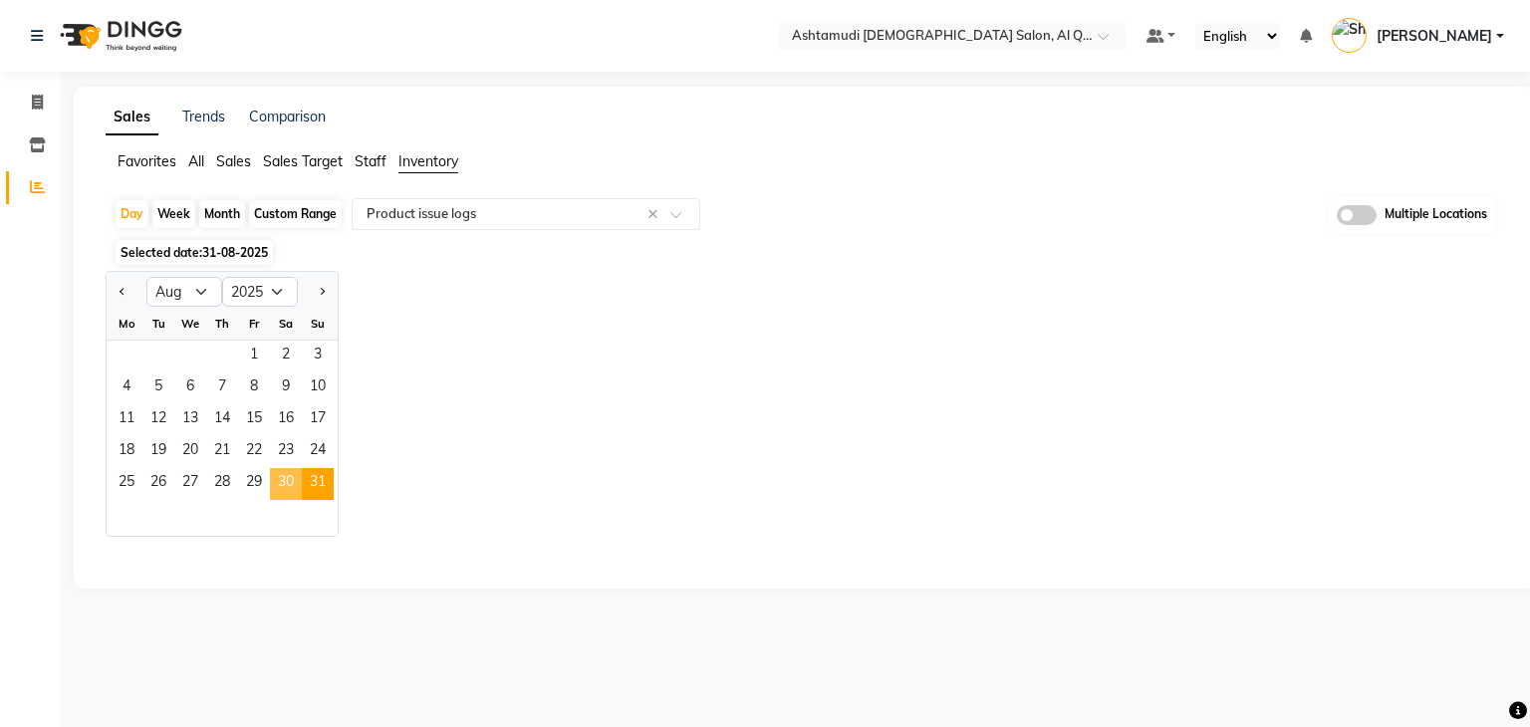
click at [274, 475] on span "30" at bounding box center [286, 484] width 32 height 32
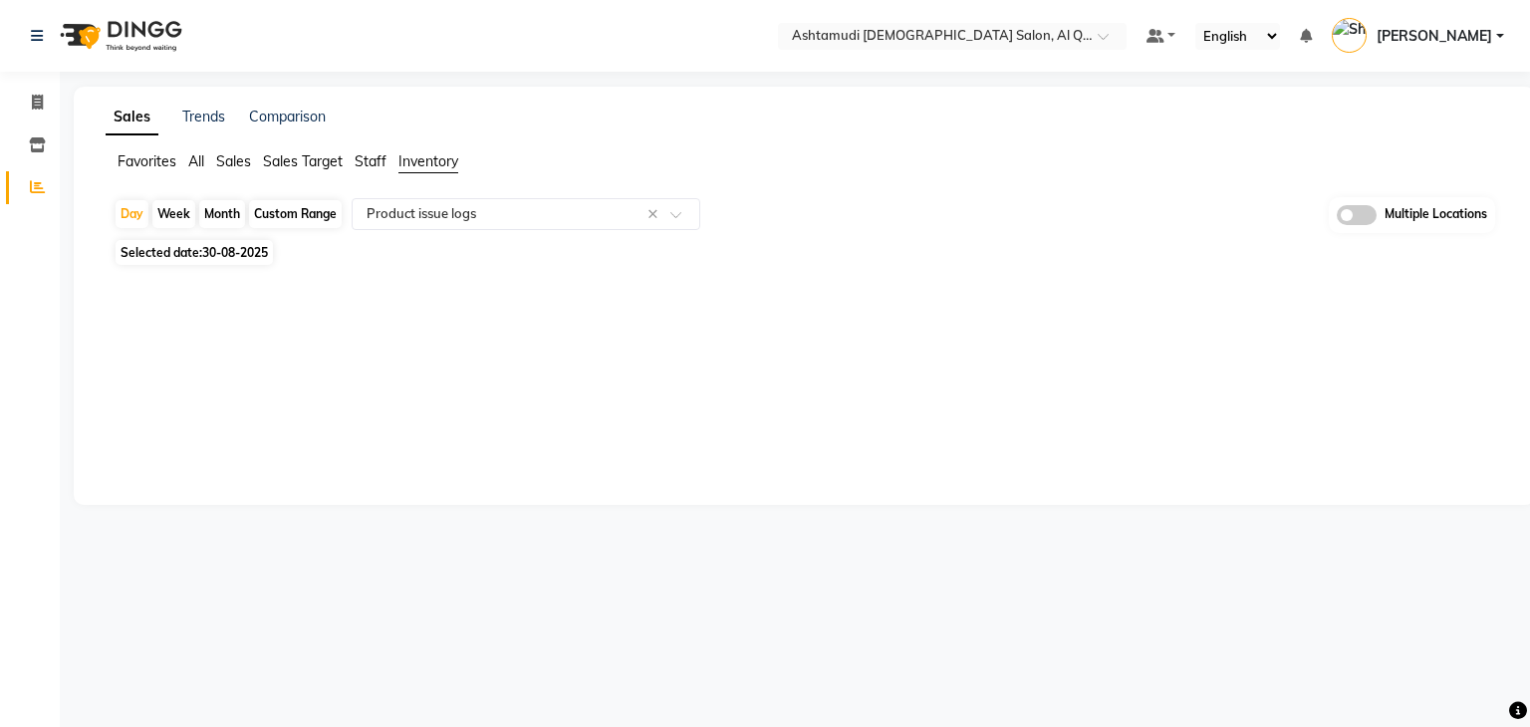
click at [175, 260] on span "Selected date: 30-08-2025" at bounding box center [194, 252] width 157 height 25
select select "8"
select select "2025"
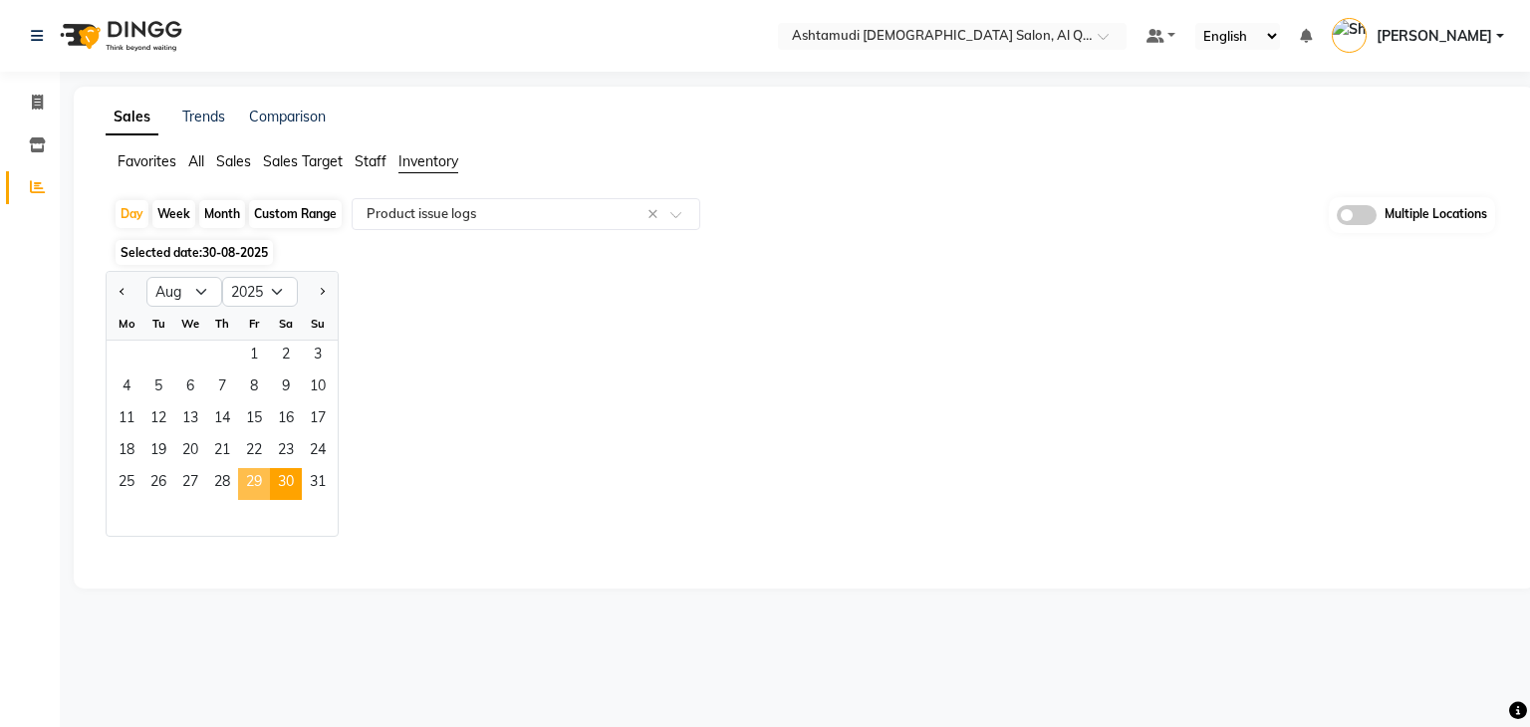
click at [260, 483] on span "29" at bounding box center [254, 484] width 32 height 32
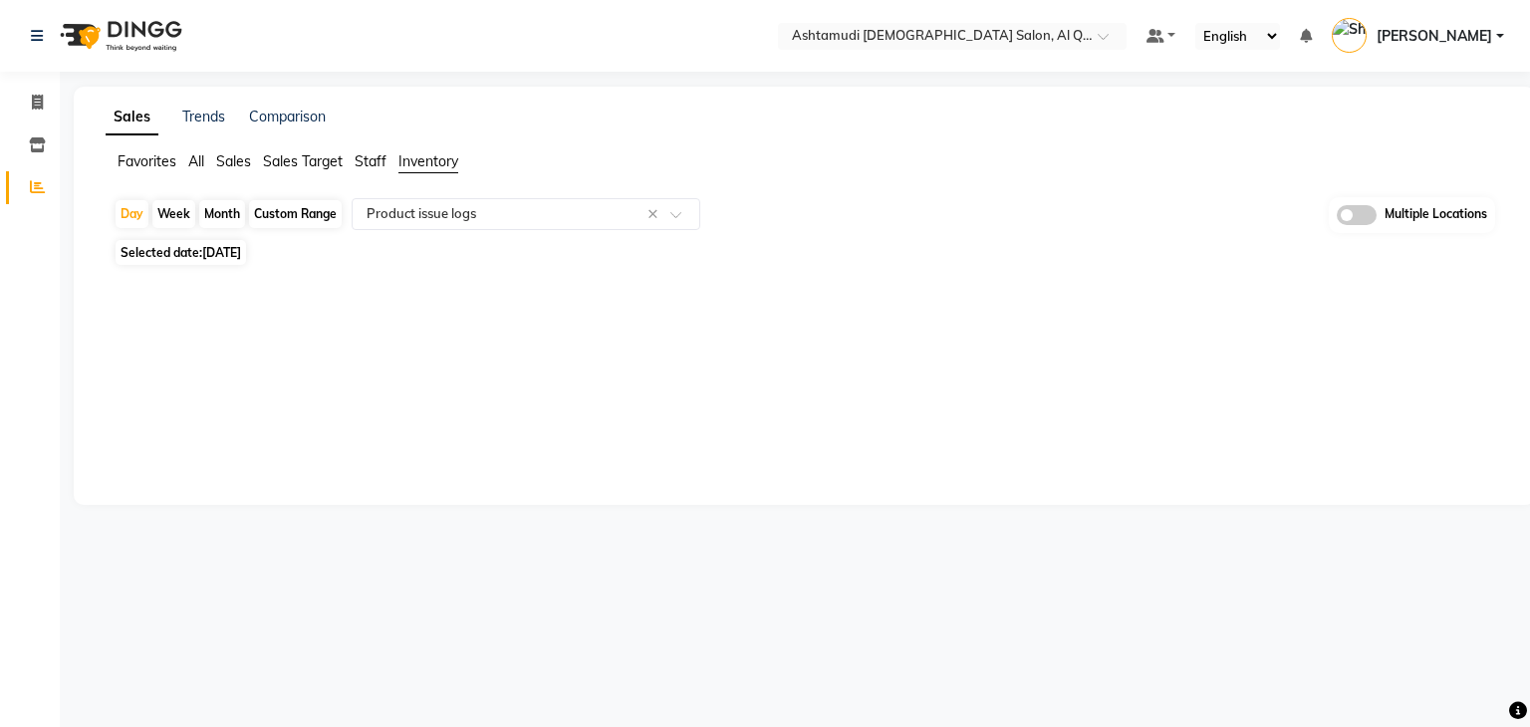
click at [154, 257] on span "Selected date: 29-08-2025" at bounding box center [181, 252] width 130 height 25
select select "8"
select select "2025"
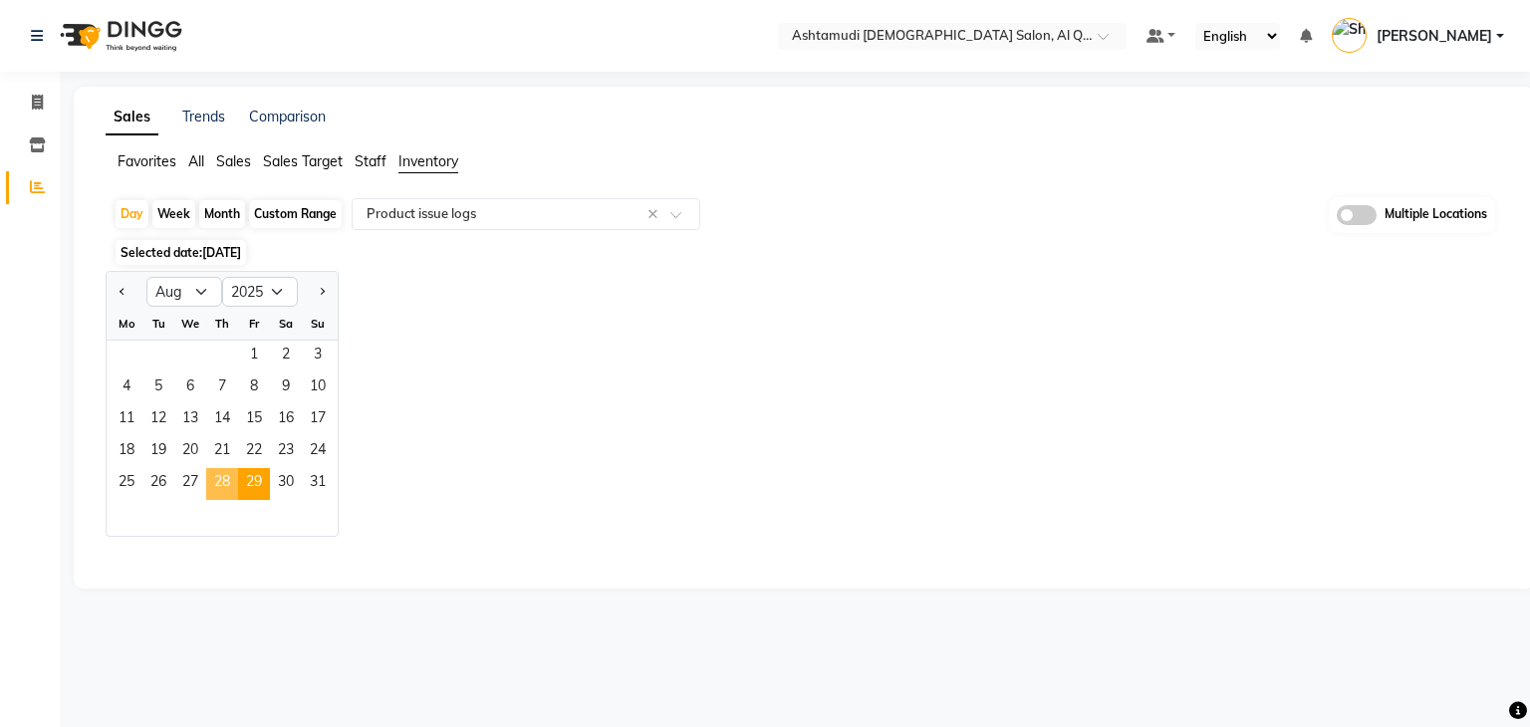
click at [225, 486] on span "28" at bounding box center [222, 484] width 32 height 32
select select "full_report"
select select "csv"
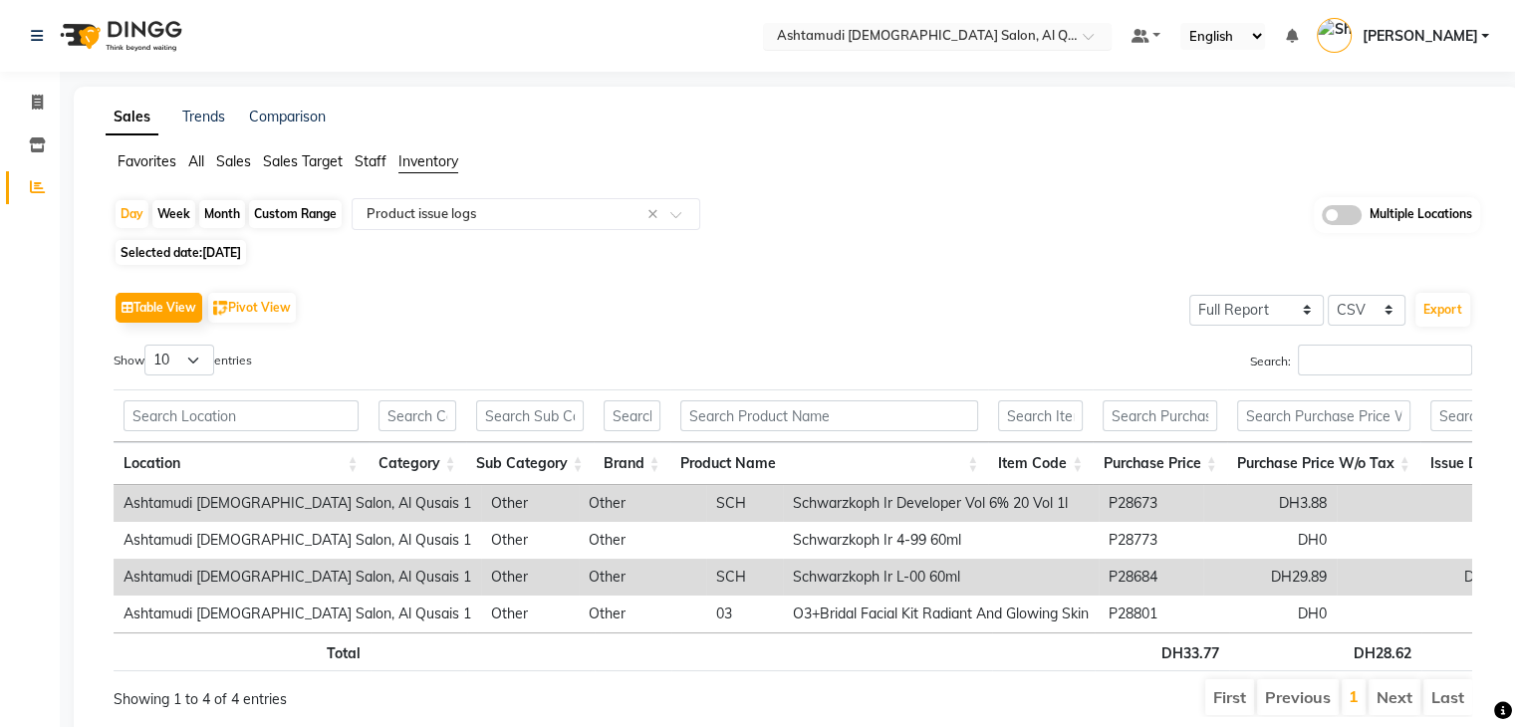
click at [1006, 42] on input "text" at bounding box center [917, 38] width 289 height 20
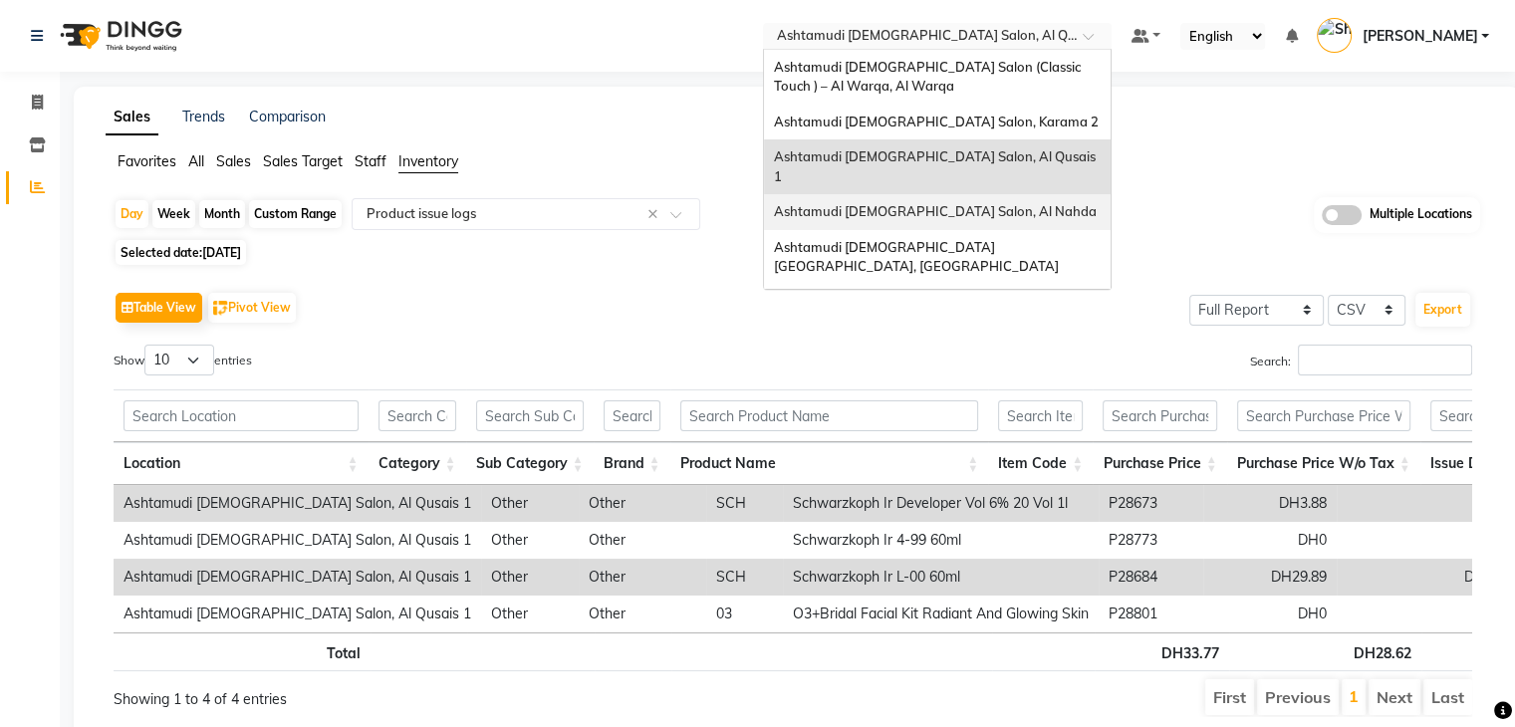
click at [990, 203] on span "Ashtamudi Ladies Salon, Al Nahda" at bounding box center [935, 211] width 323 height 16
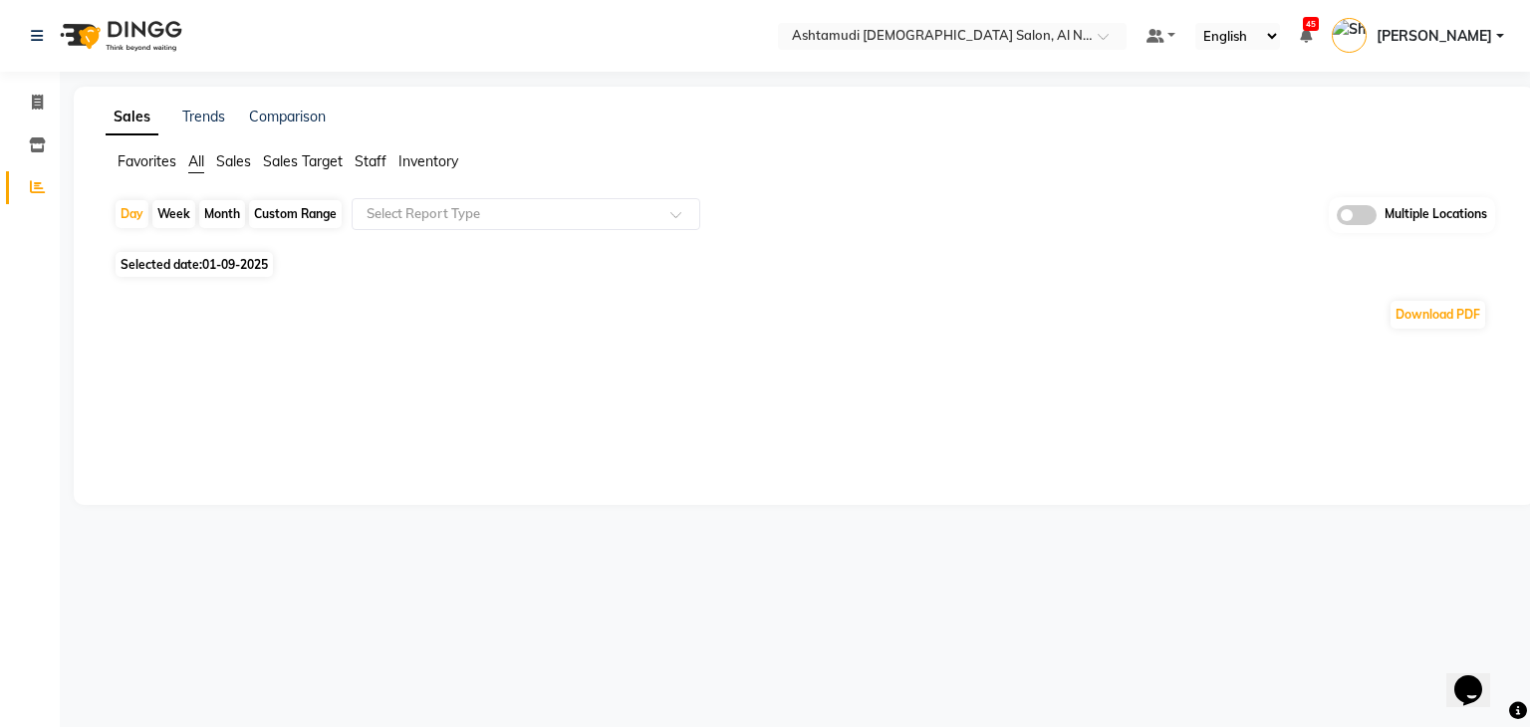
click at [430, 158] on span "Inventory" at bounding box center [428, 161] width 60 height 18
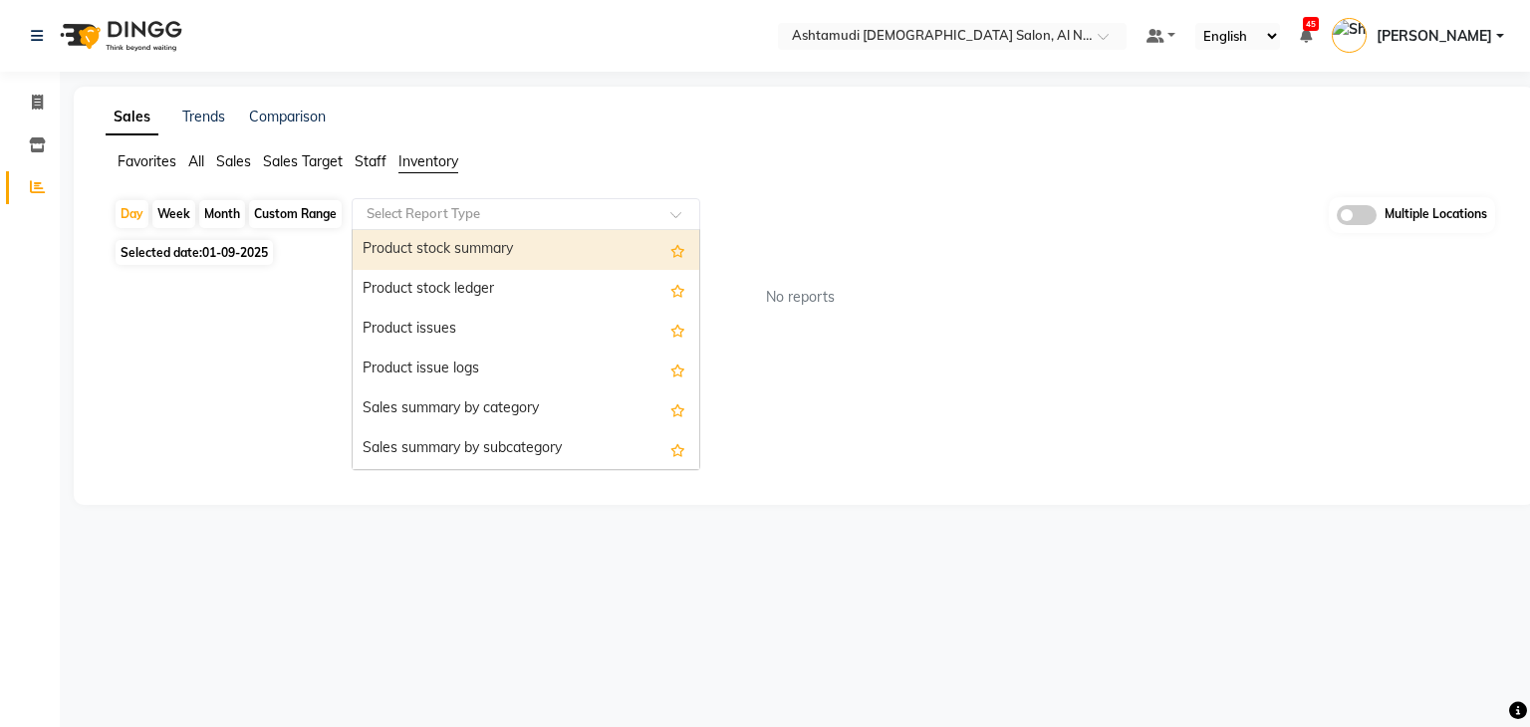
click at [442, 208] on input "text" at bounding box center [505, 214] width 287 height 20
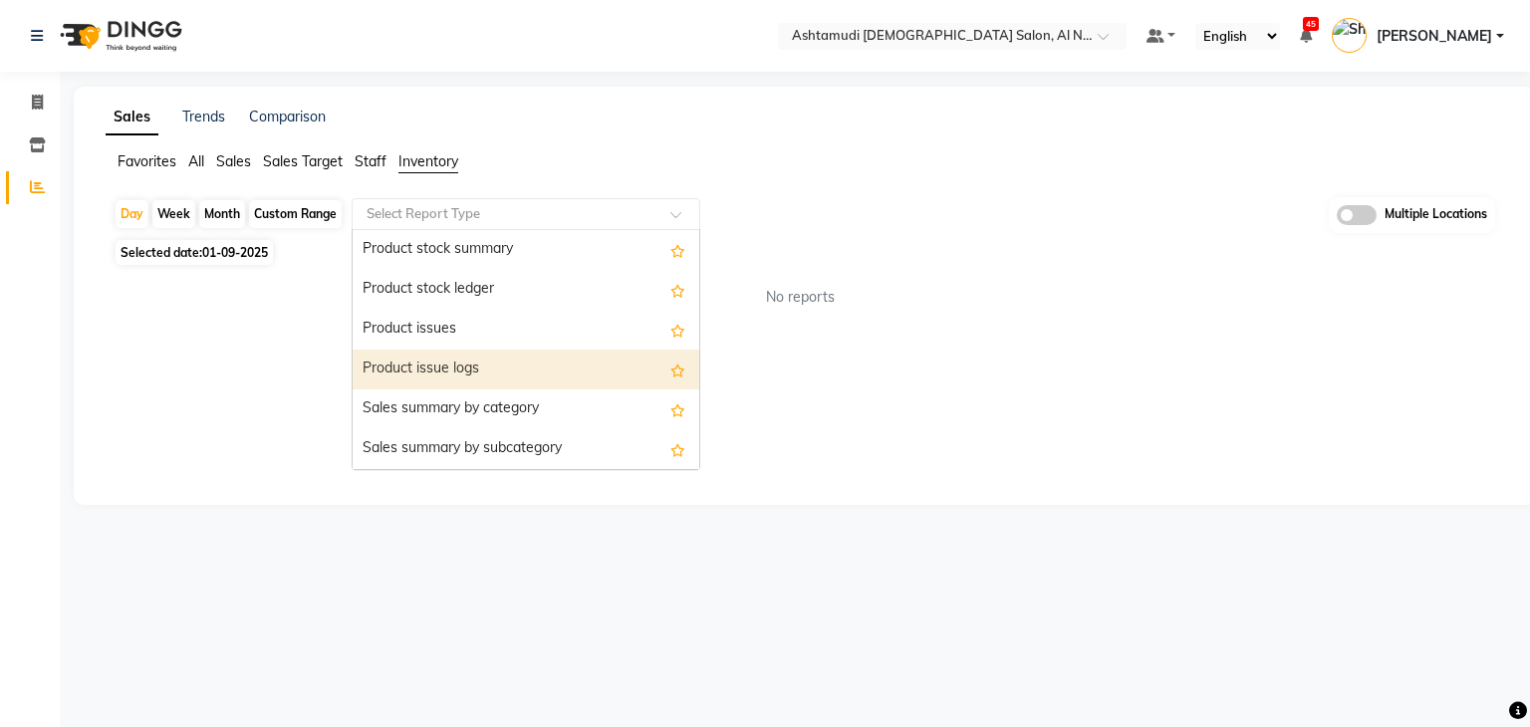
click at [460, 363] on div "Product issue logs" at bounding box center [526, 370] width 347 height 40
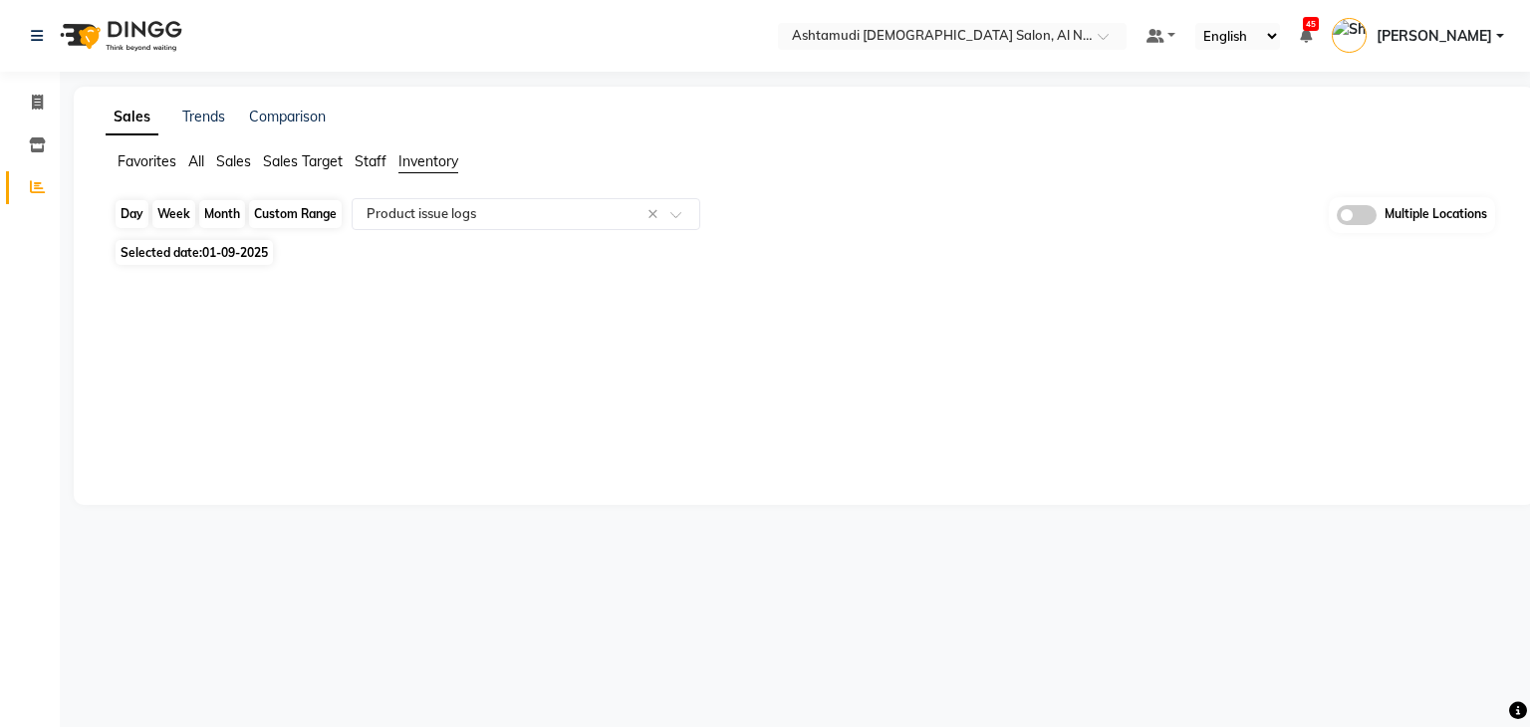
click at [121, 209] on div "Day" at bounding box center [132, 214] width 33 height 28
select select "9"
select select "2025"
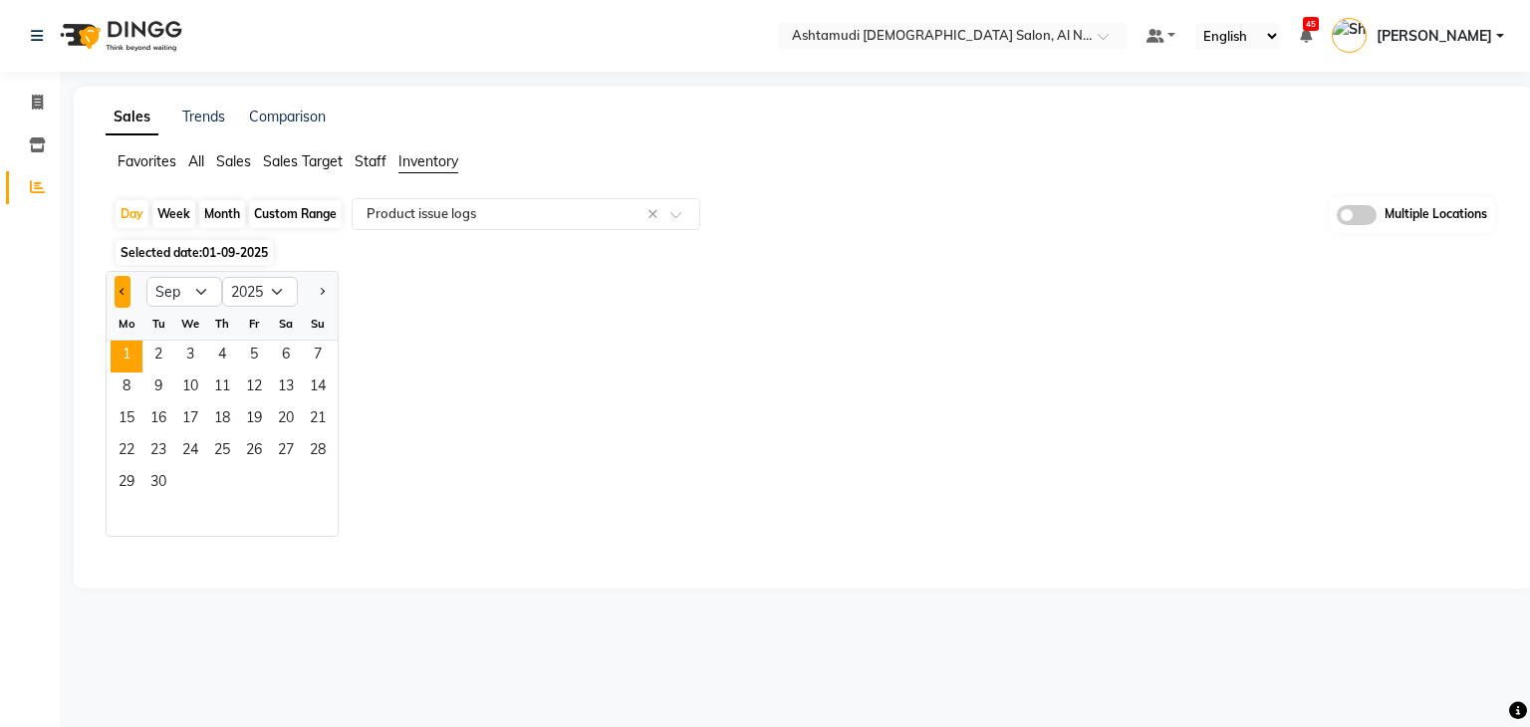
click at [124, 294] on button "Previous month" at bounding box center [123, 292] width 16 height 32
select select "8"
click at [308, 483] on span "31" at bounding box center [318, 484] width 32 height 32
select select "full_report"
select select "csv"
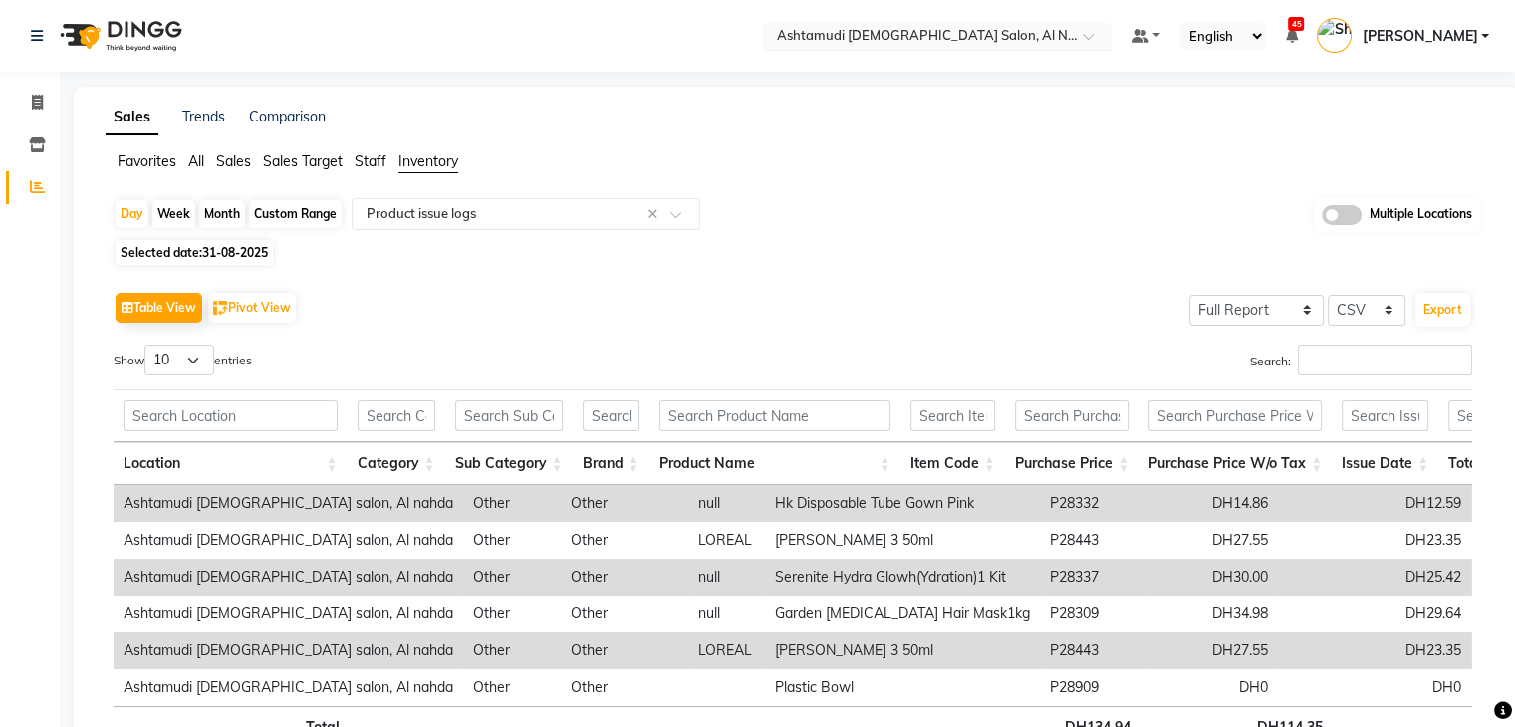
click at [1012, 23] on div "Select Location × Ashtamudi Ladies Salon, Al Nahda" at bounding box center [937, 36] width 349 height 27
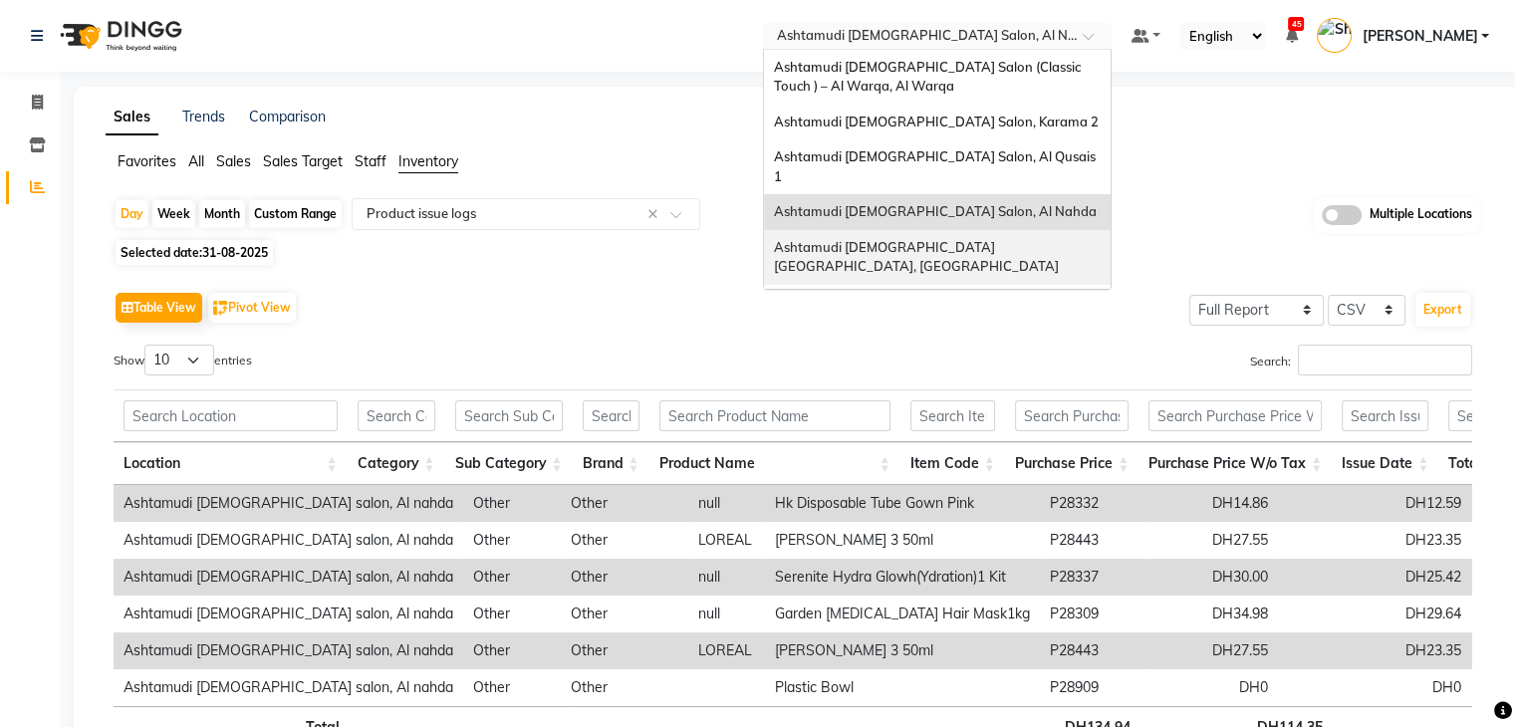
click at [1013, 239] on span "Ashtamudi [DEMOGRAPHIC_DATA] [GEOGRAPHIC_DATA], [GEOGRAPHIC_DATA]" at bounding box center [916, 257] width 285 height 36
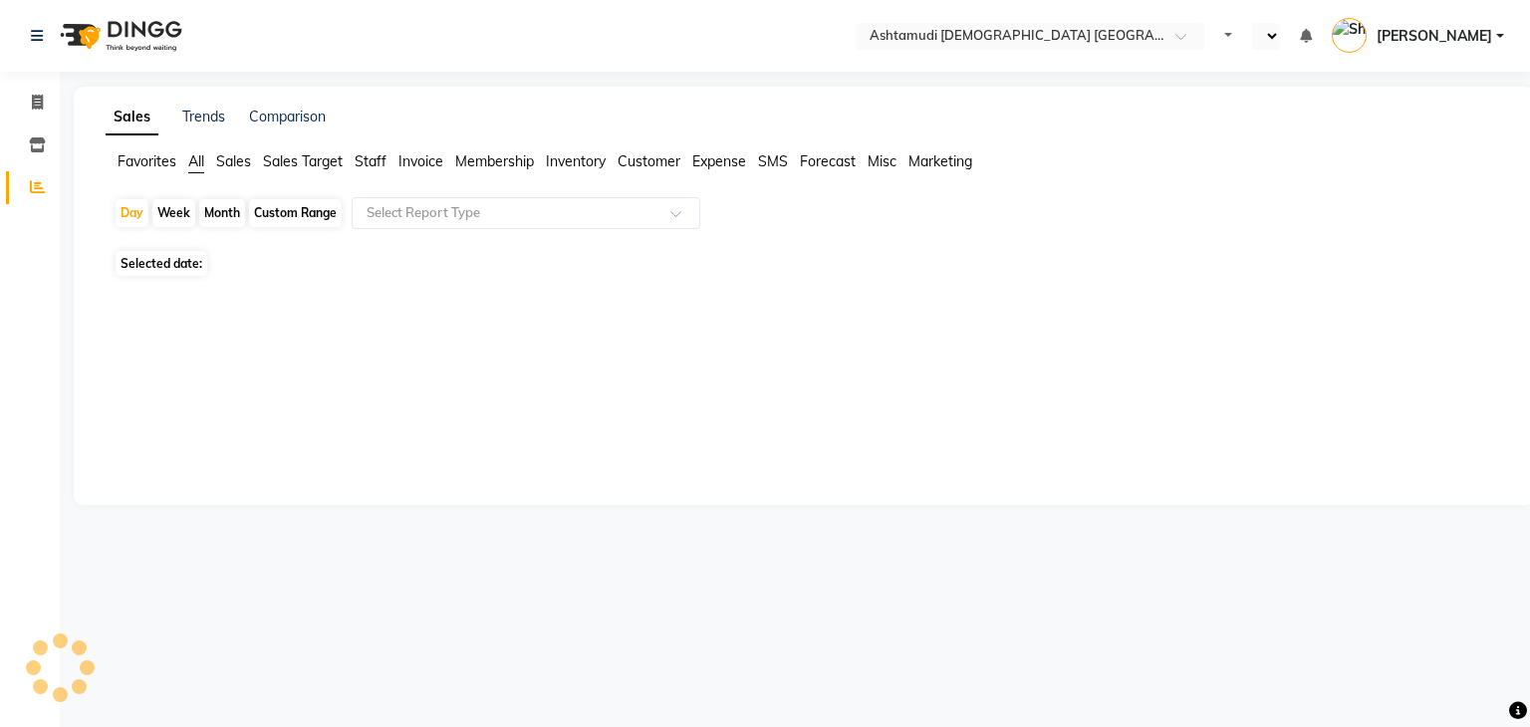
select select "en"
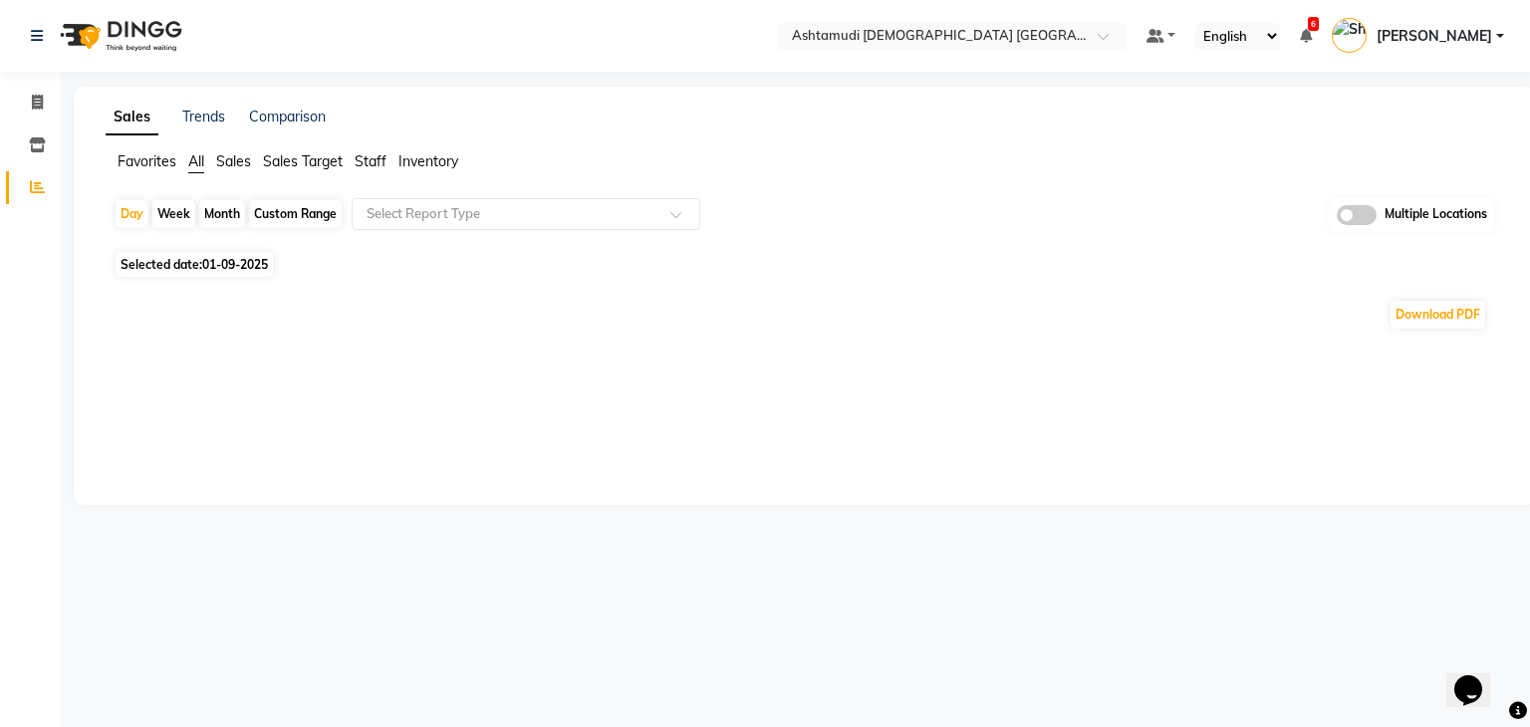
click at [429, 161] on span "Inventory" at bounding box center [428, 161] width 60 height 18
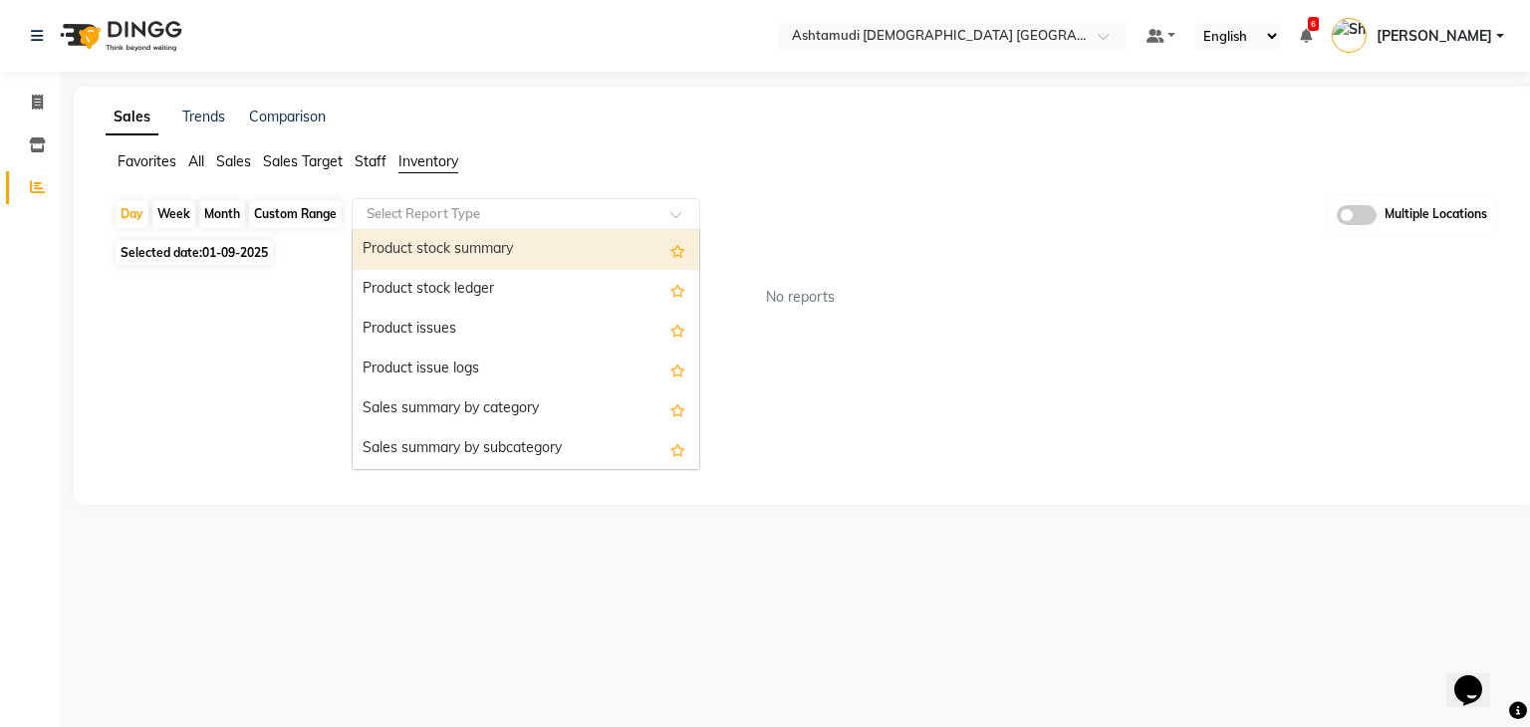
click at [436, 200] on div "Select Report Type" at bounding box center [526, 214] width 349 height 32
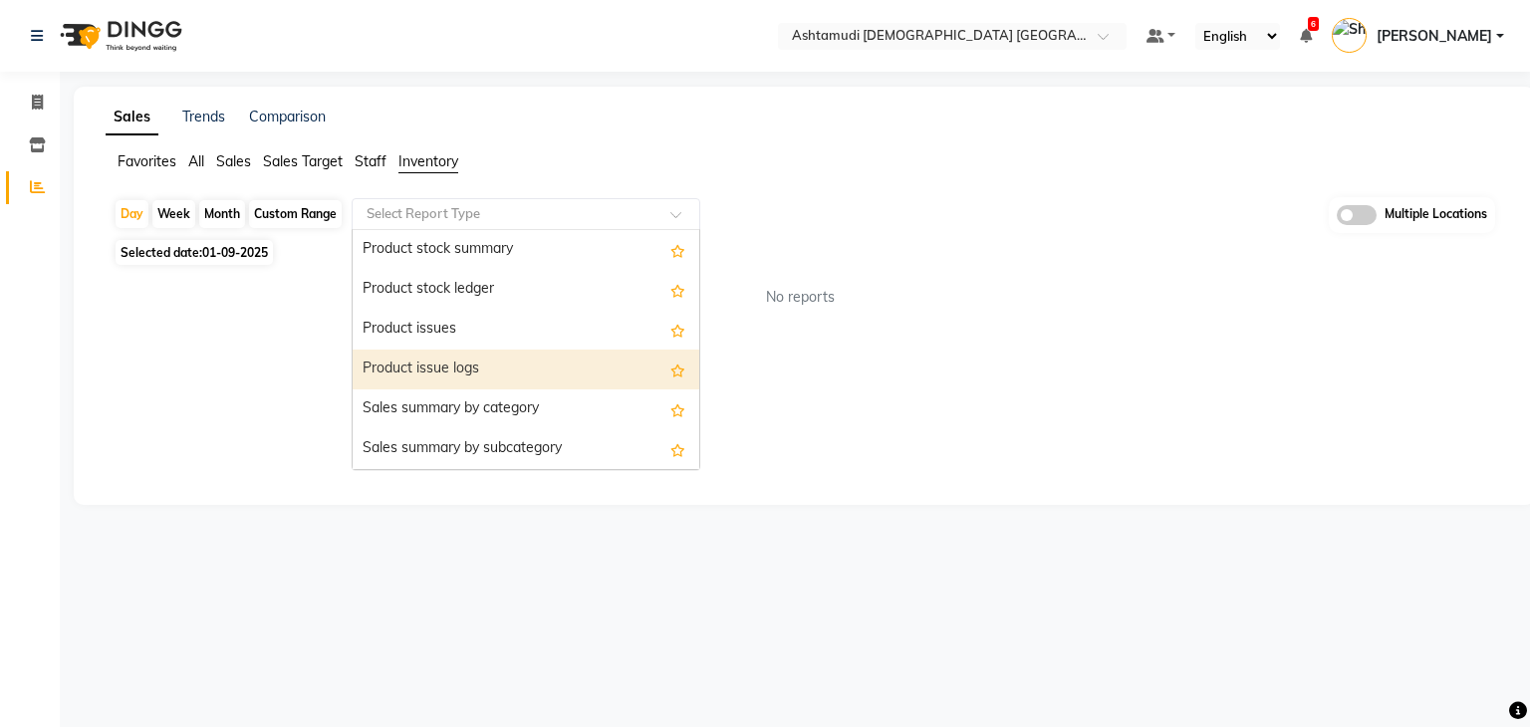
click at [482, 361] on div "Product issue logs" at bounding box center [526, 370] width 347 height 40
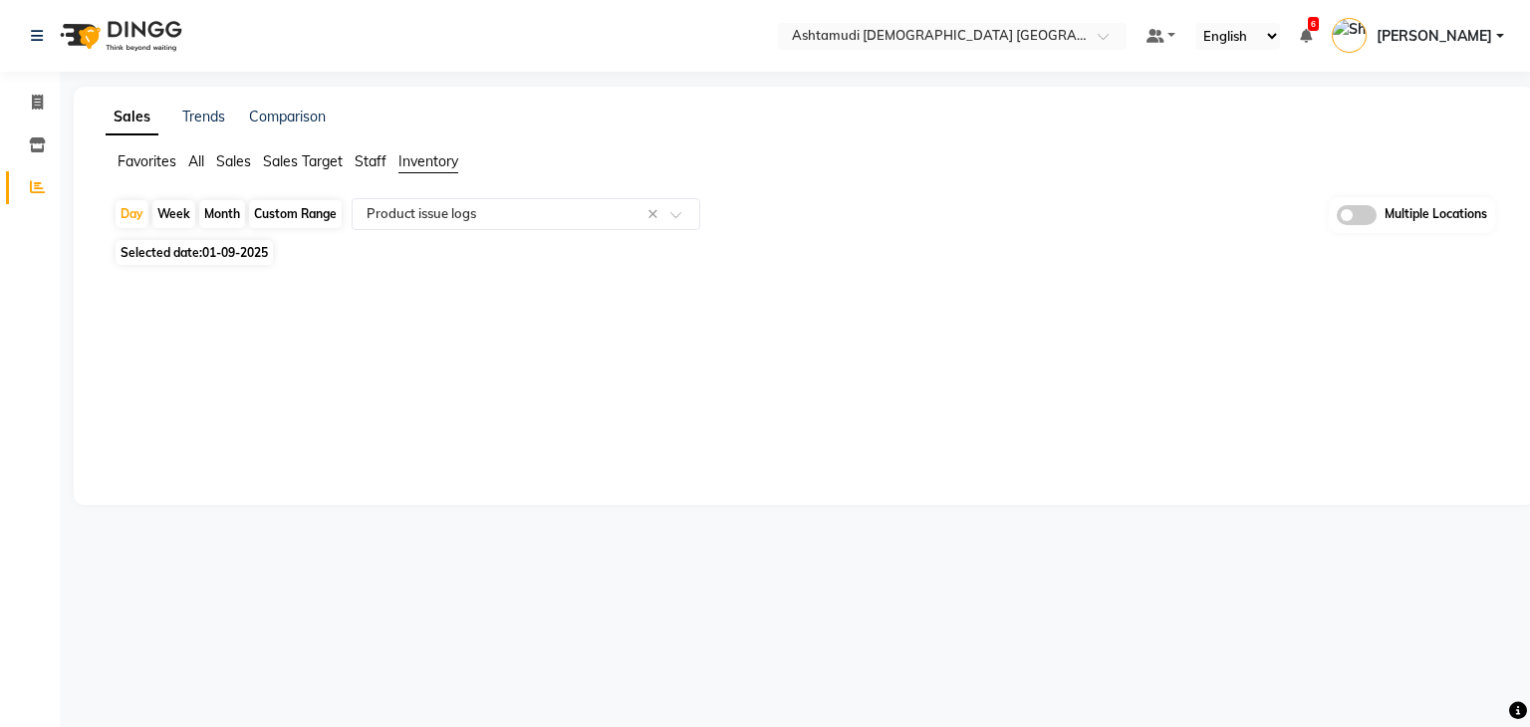
click at [201, 252] on span "Selected date: 01-09-2025" at bounding box center [194, 252] width 157 height 25
select select "9"
select select "2025"
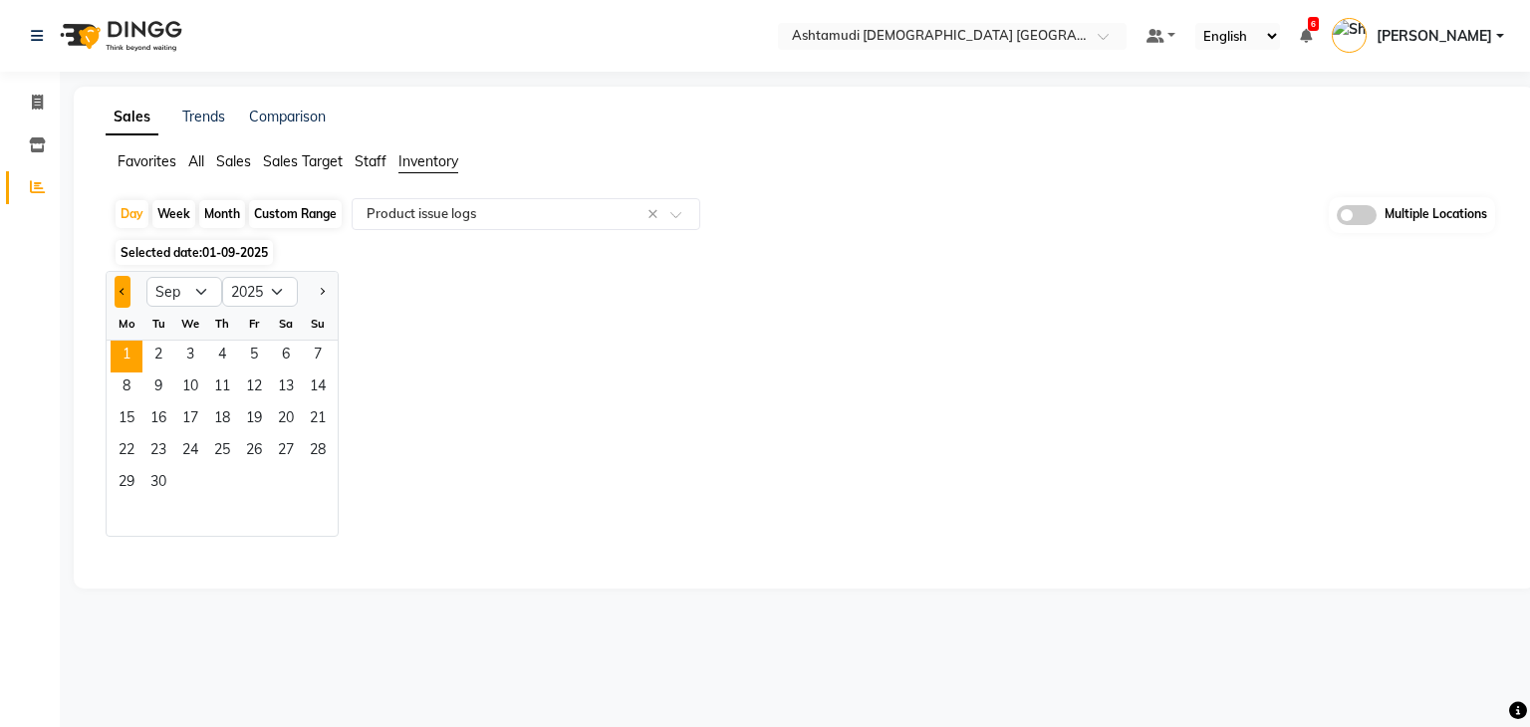
click at [127, 292] on button "Previous month" at bounding box center [123, 292] width 16 height 32
select select "8"
click at [317, 488] on span "31" at bounding box center [318, 484] width 32 height 32
select select "full_report"
select select "csv"
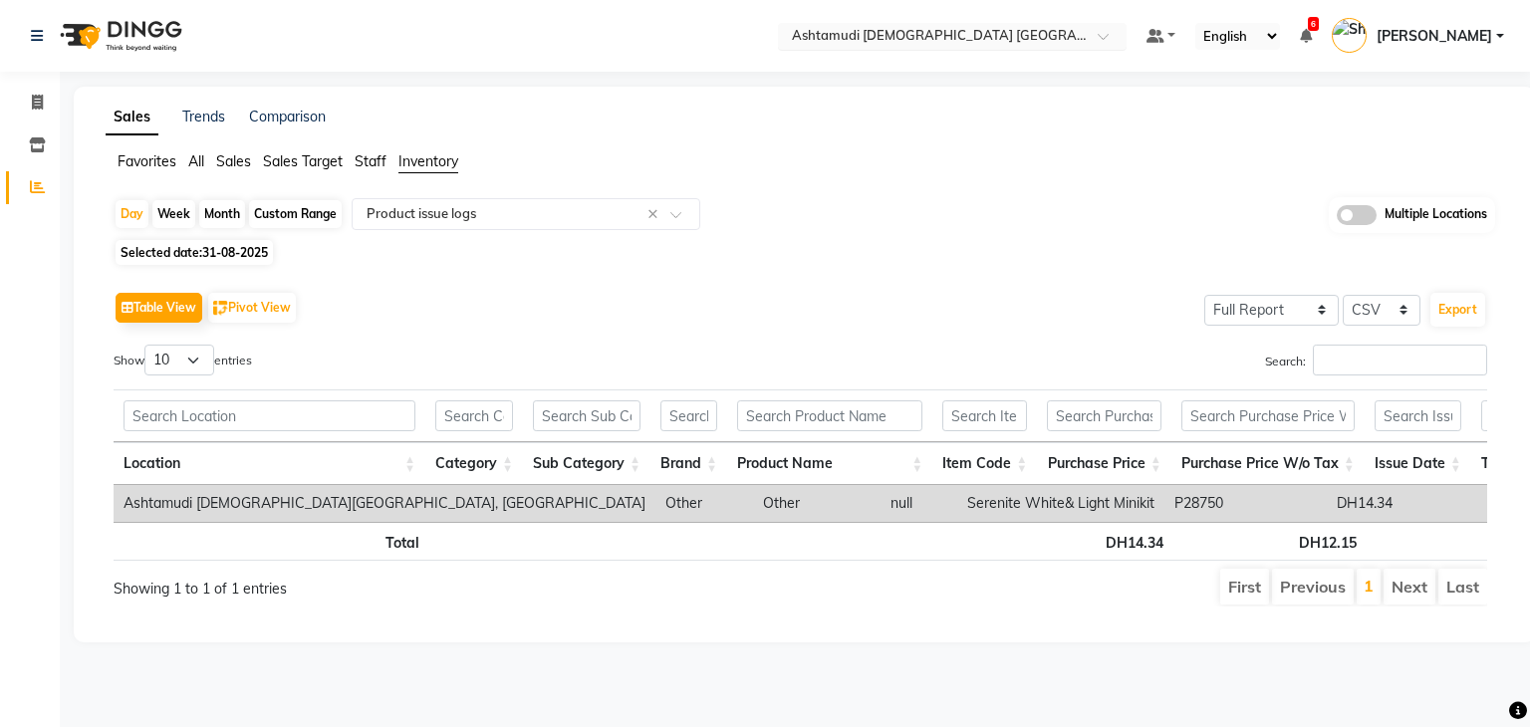
click at [1012, 39] on input "text" at bounding box center [932, 38] width 289 height 20
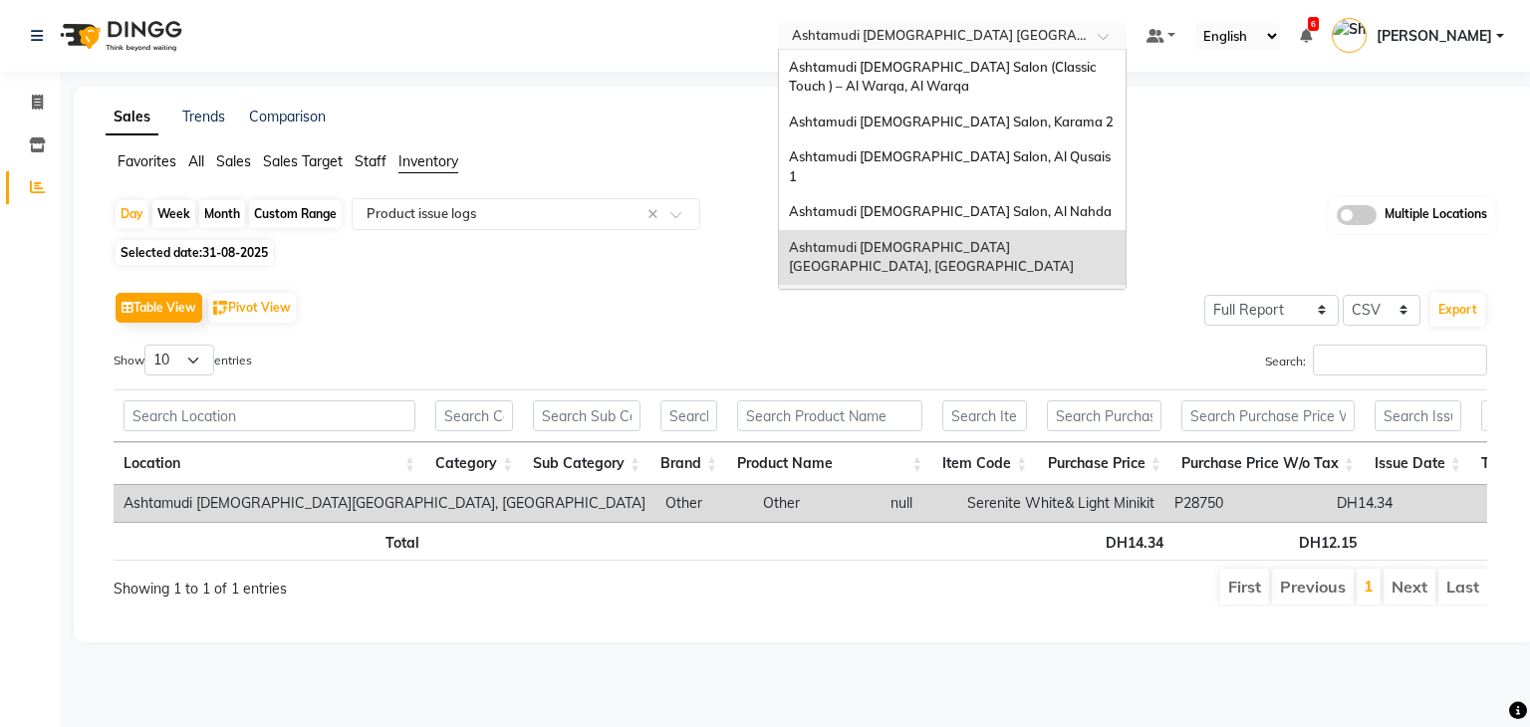
click at [980, 294] on span "Ashtamudi [DEMOGRAPHIC_DATA] Salon - Al Karama, [GEOGRAPHIC_DATA] -[GEOGRAPHIC_…" at bounding box center [932, 321] width 287 height 55
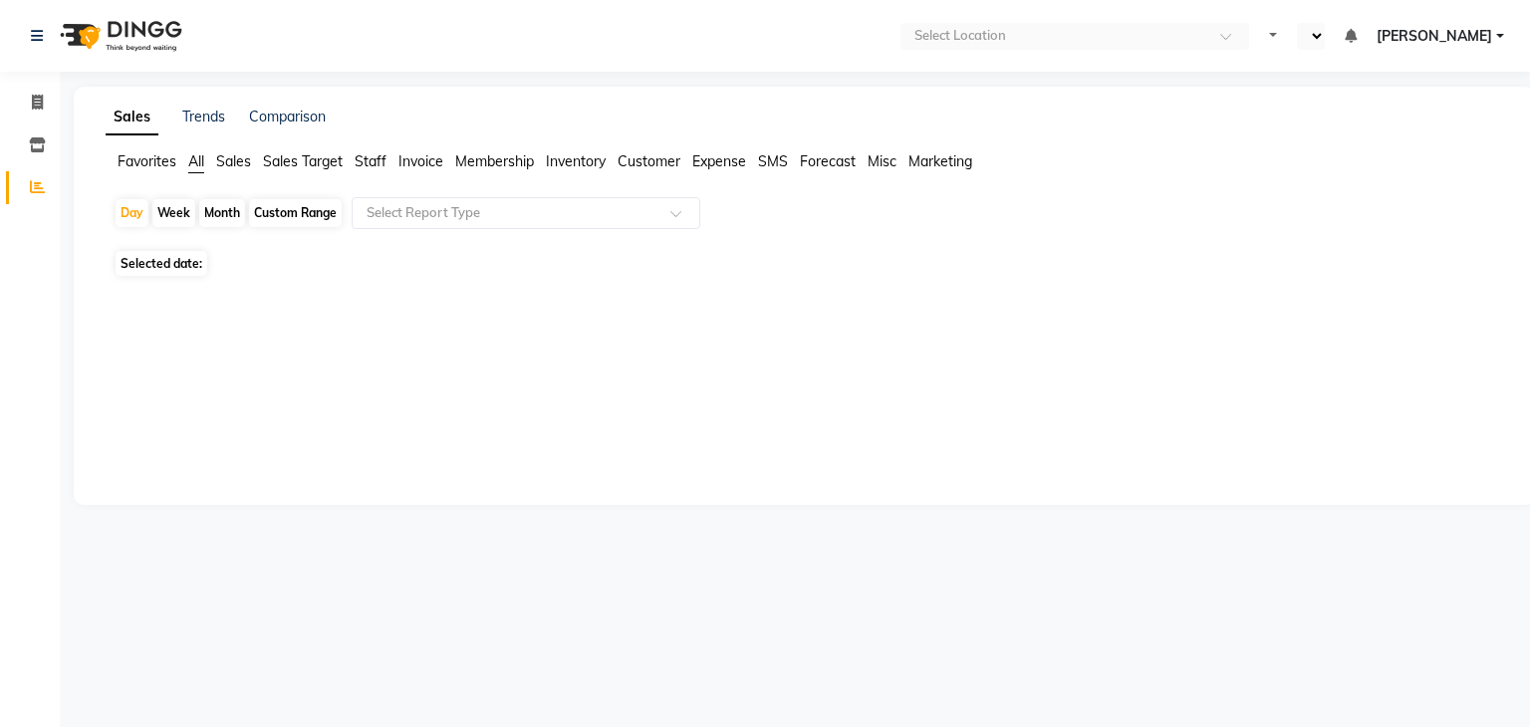
select select "en"
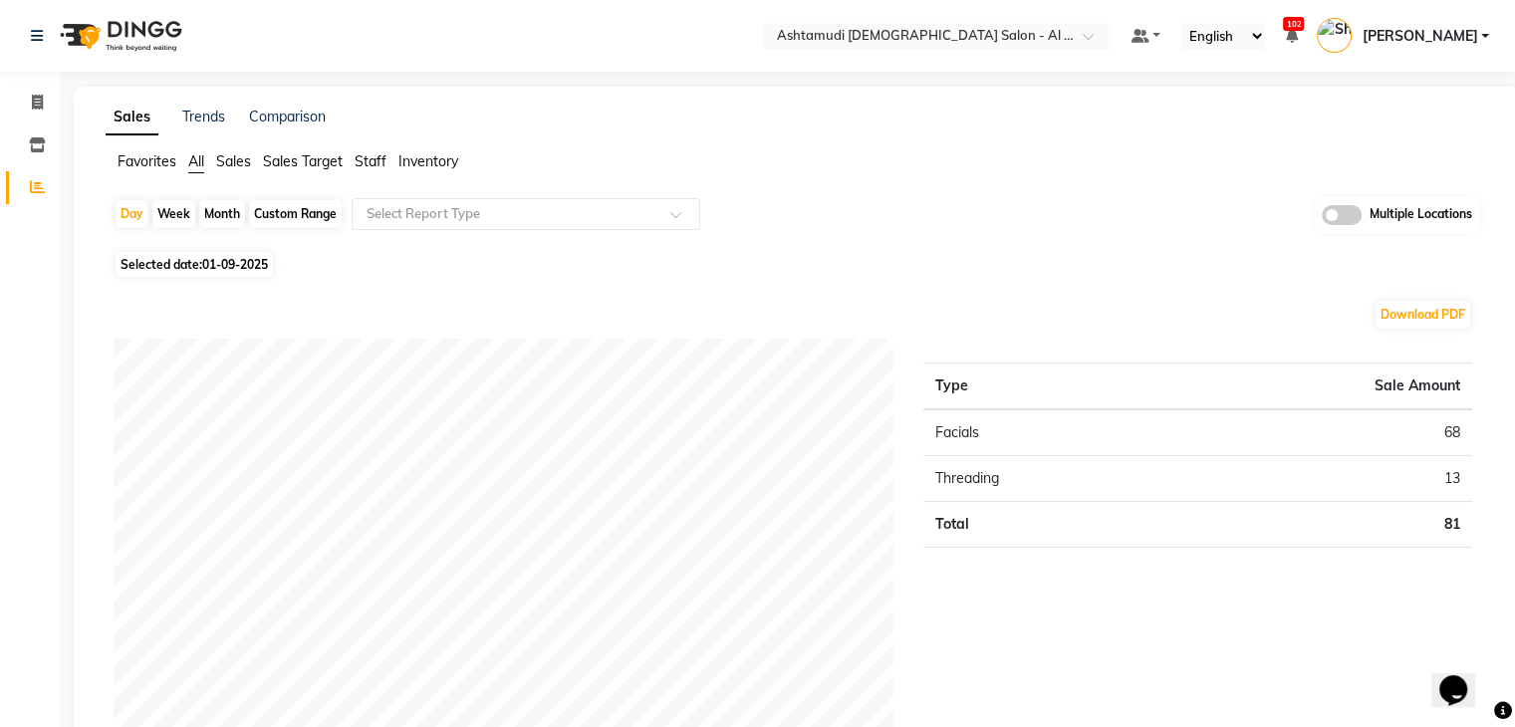
click at [418, 157] on span "Inventory" at bounding box center [428, 161] width 60 height 18
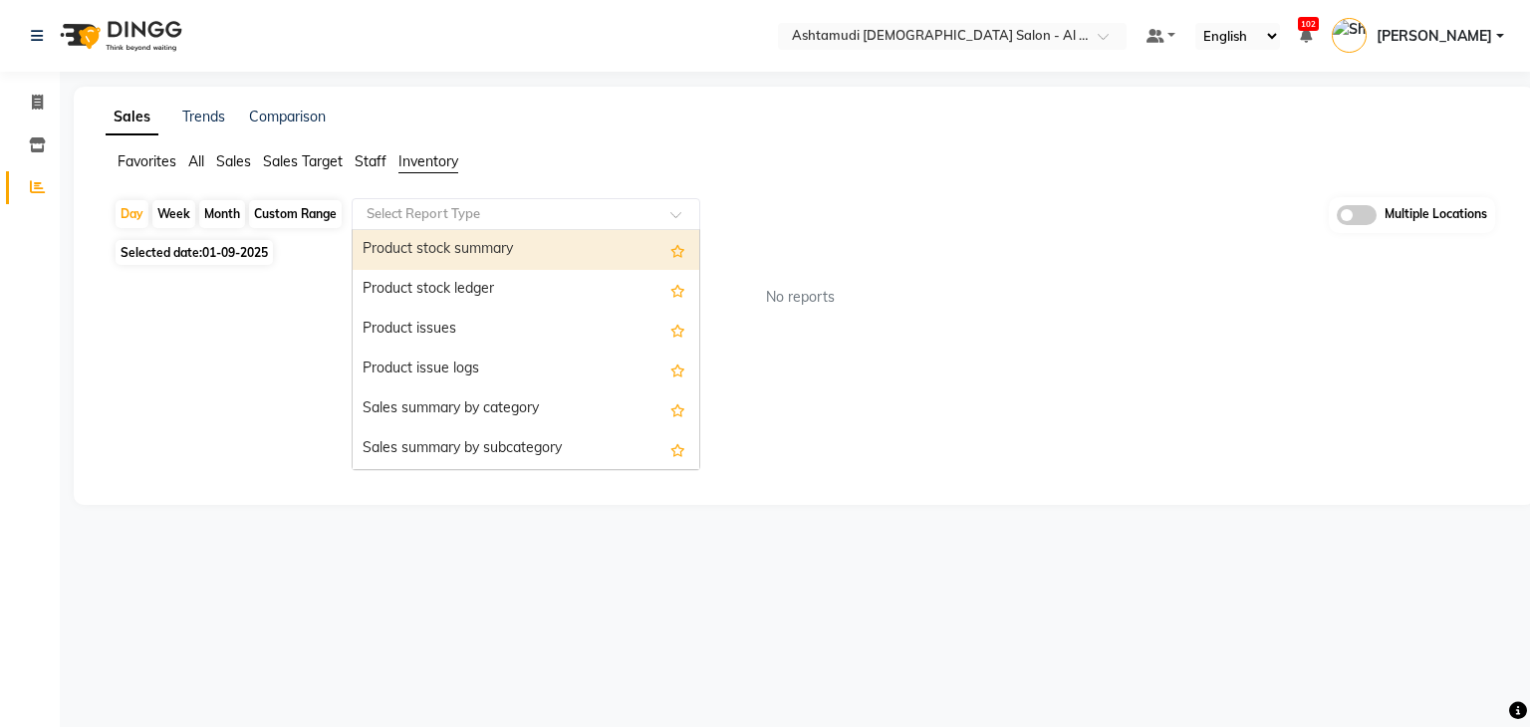
click at [429, 199] on div "Select Report Type" at bounding box center [526, 214] width 349 height 32
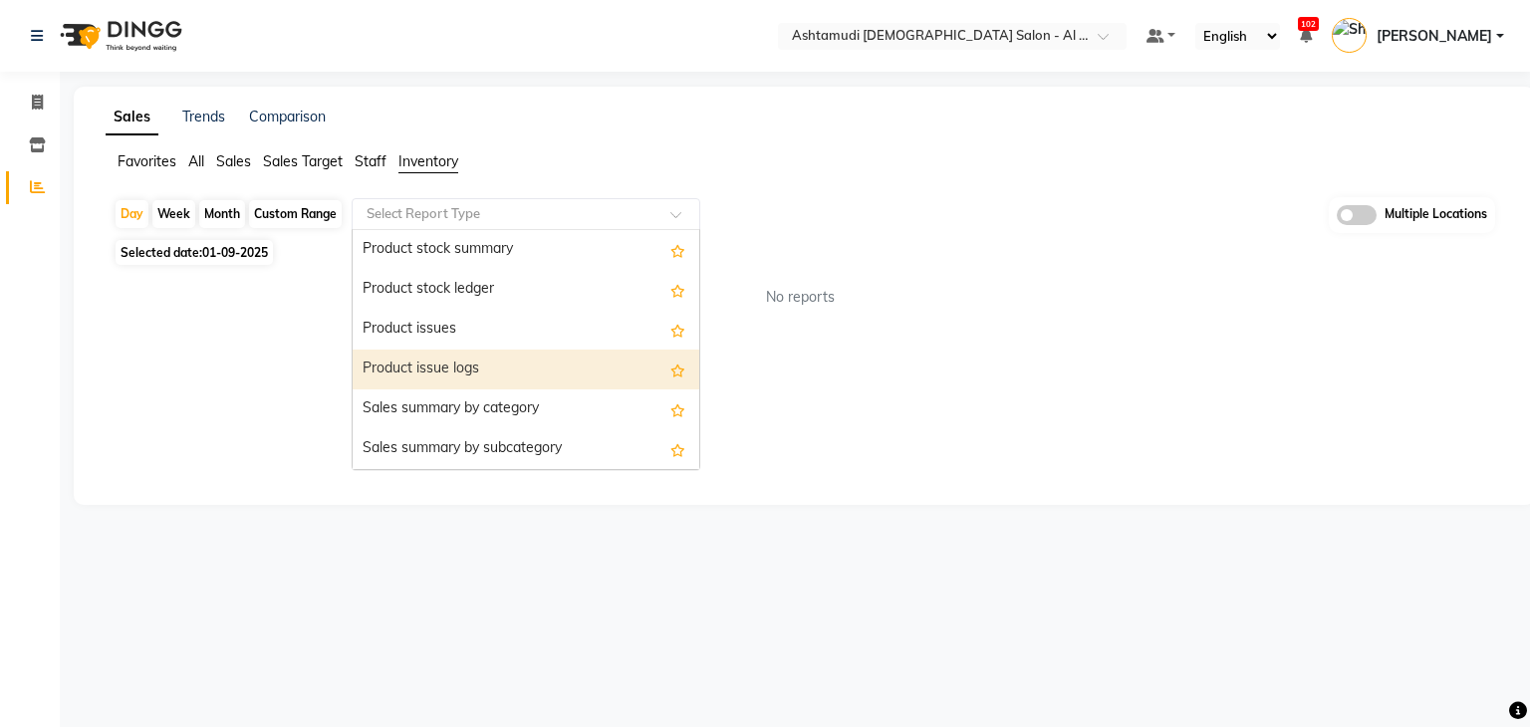
click at [470, 371] on div "Product issue logs" at bounding box center [526, 370] width 347 height 40
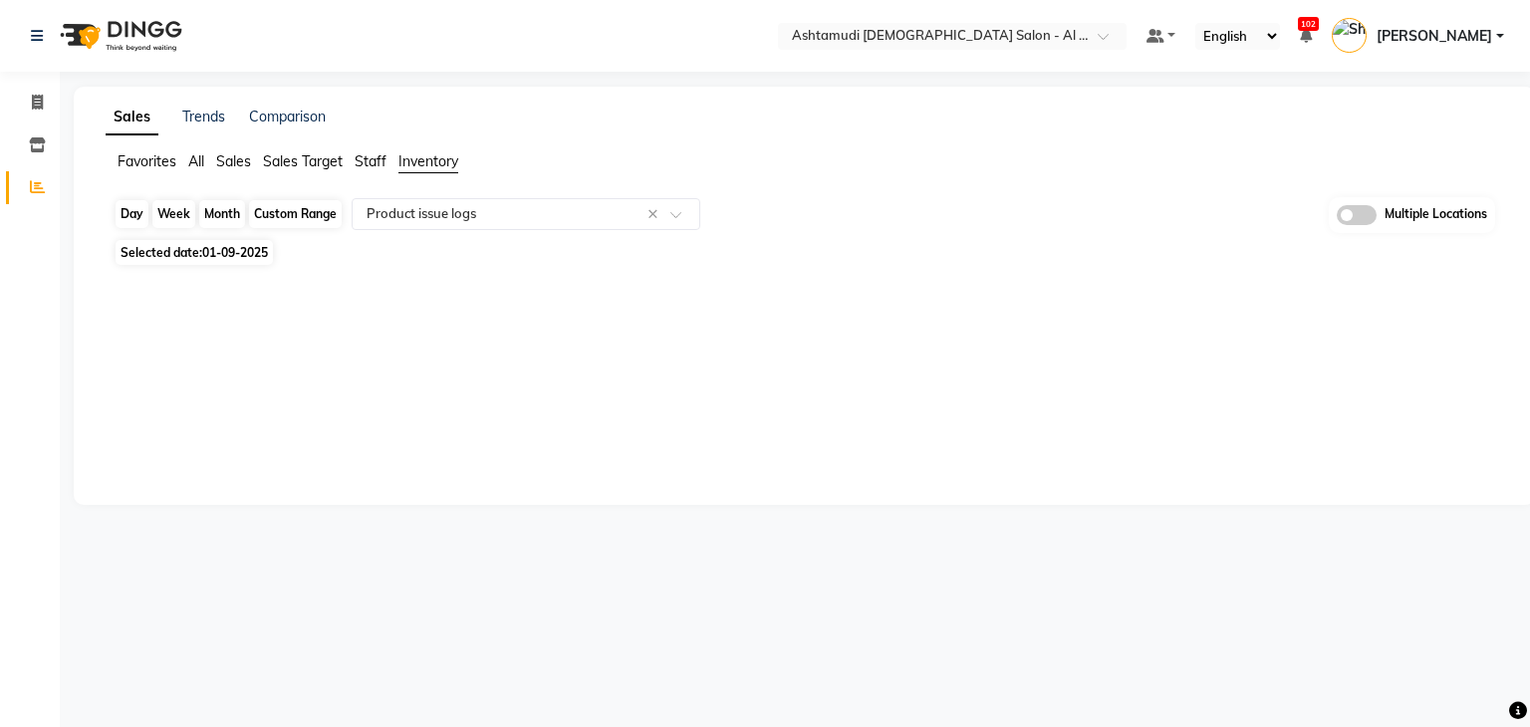
click at [125, 202] on div "Day" at bounding box center [132, 214] width 33 height 28
select select "9"
select select "2025"
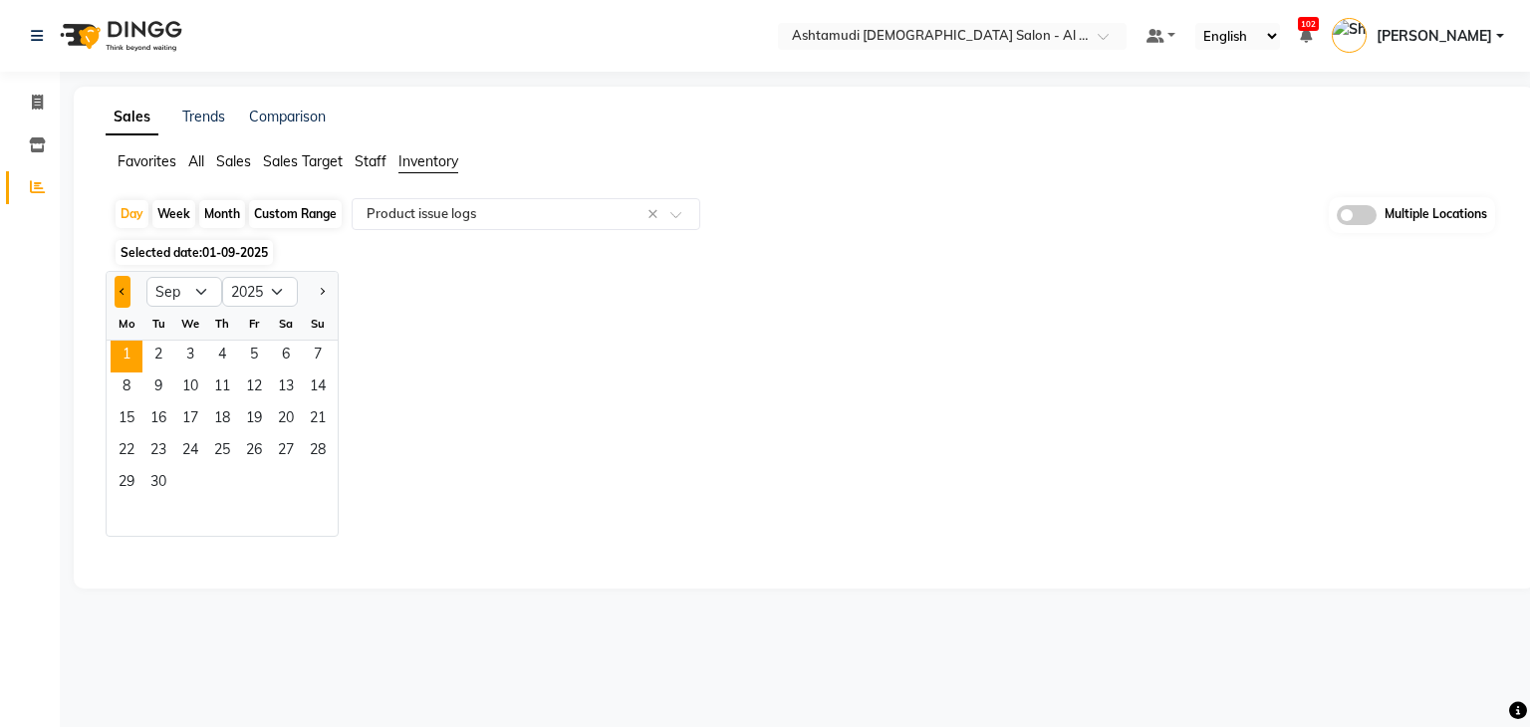
click at [123, 290] on span "Previous month" at bounding box center [122, 290] width 7 height 7
select select "8"
click at [329, 477] on span "31" at bounding box center [318, 484] width 32 height 32
select select "full_report"
select select "csv"
